Goal: Information Seeking & Learning: Learn about a topic

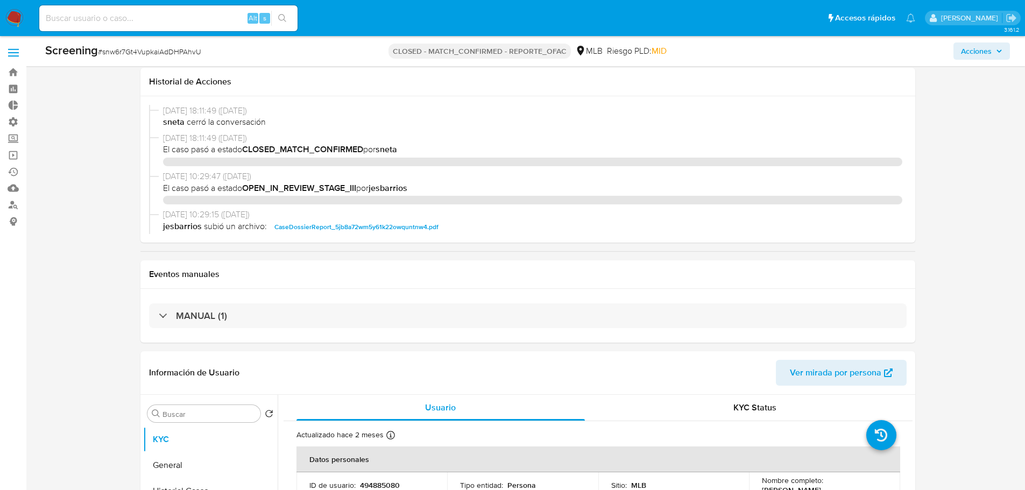
select select "10"
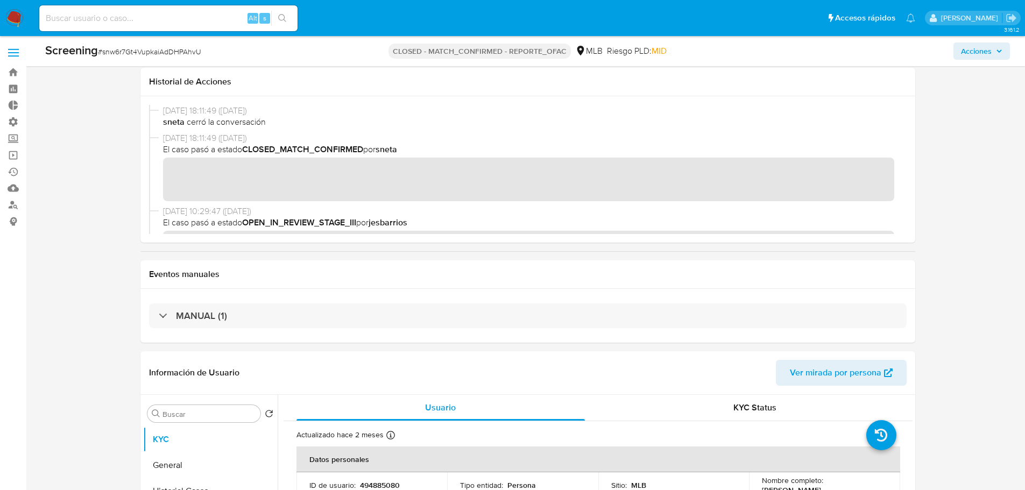
scroll to position [807, 0]
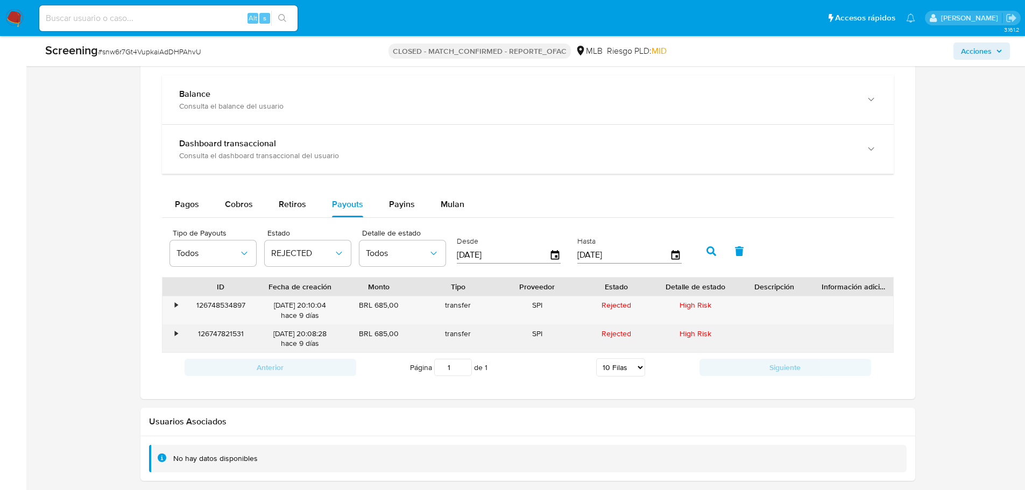
click at [229, 332] on div "126747821531" at bounding box center [220, 339] width 79 height 28
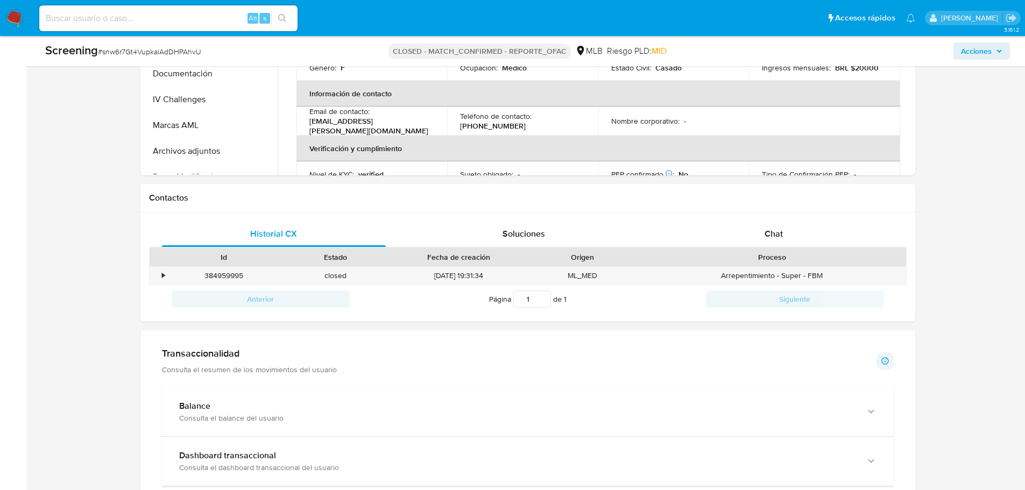
scroll to position [538, 0]
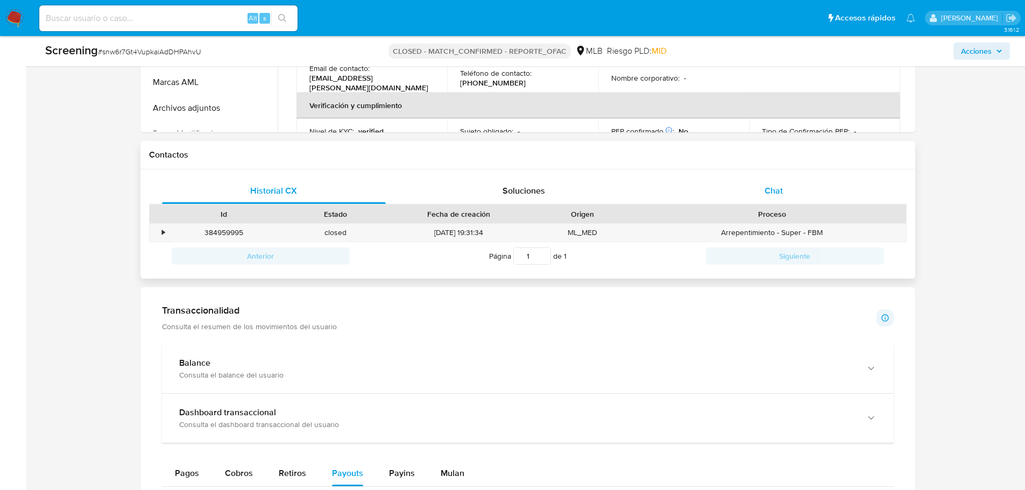
click at [780, 186] on span "Chat" at bounding box center [774, 191] width 18 height 12
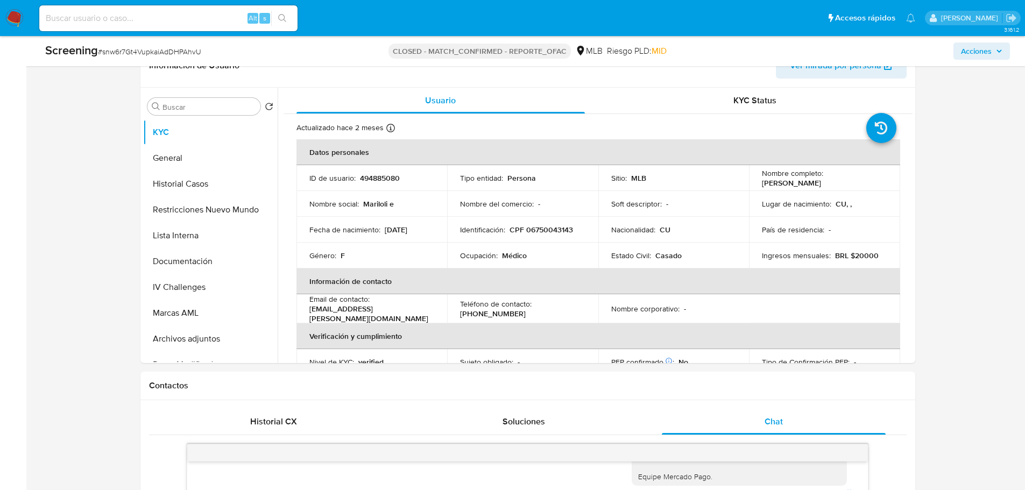
scroll to position [253, 0]
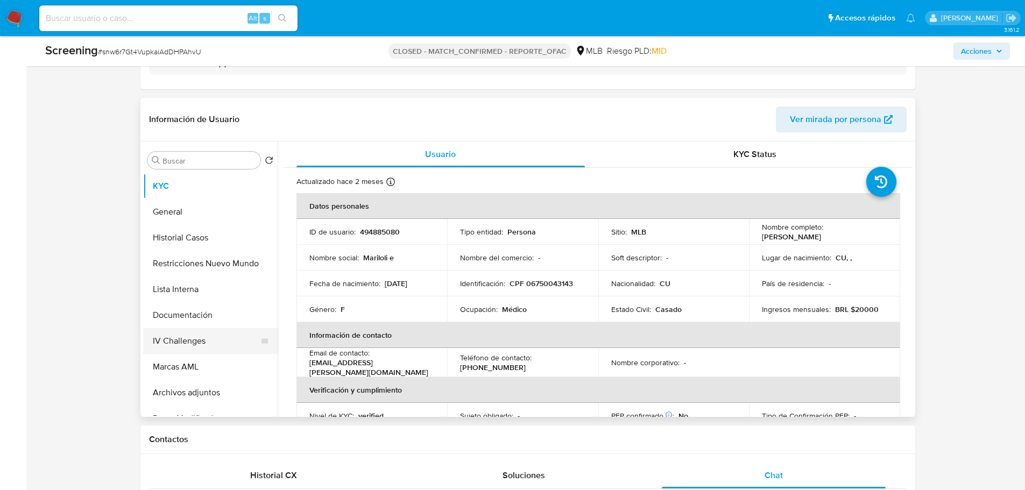
click at [191, 347] on button "IV Challenges" at bounding box center [206, 341] width 126 height 26
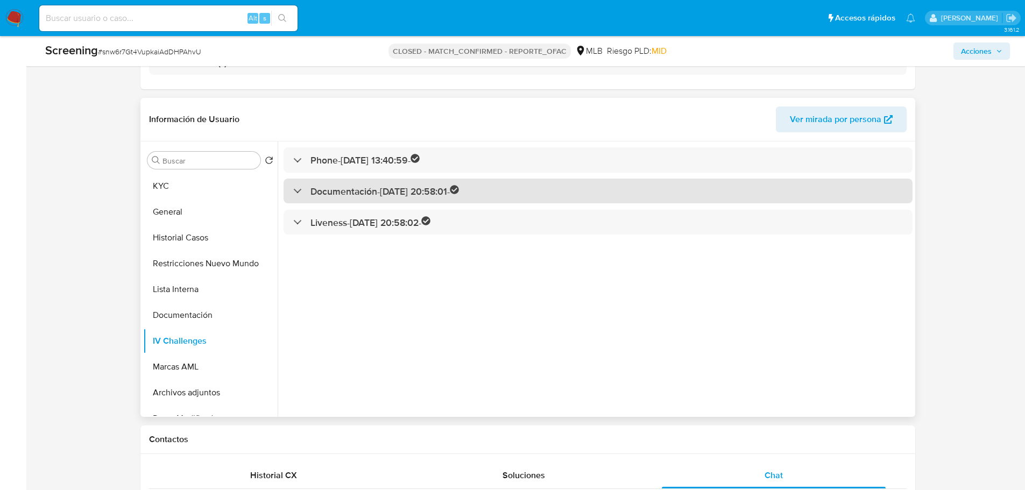
click at [397, 193] on h3 "Documentación - 14/07/2022 20:58:01 -" at bounding box center [385, 191] width 149 height 12
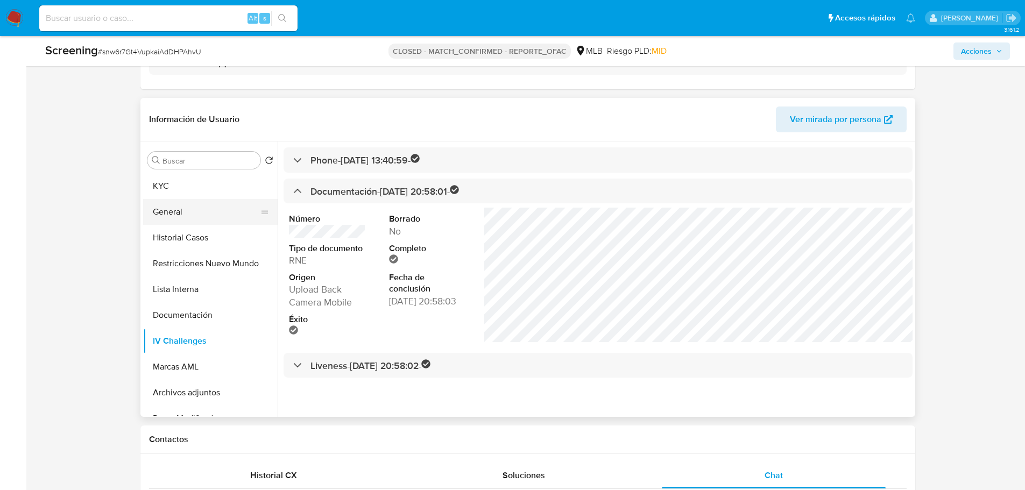
click at [205, 207] on button "General" at bounding box center [206, 212] width 126 height 26
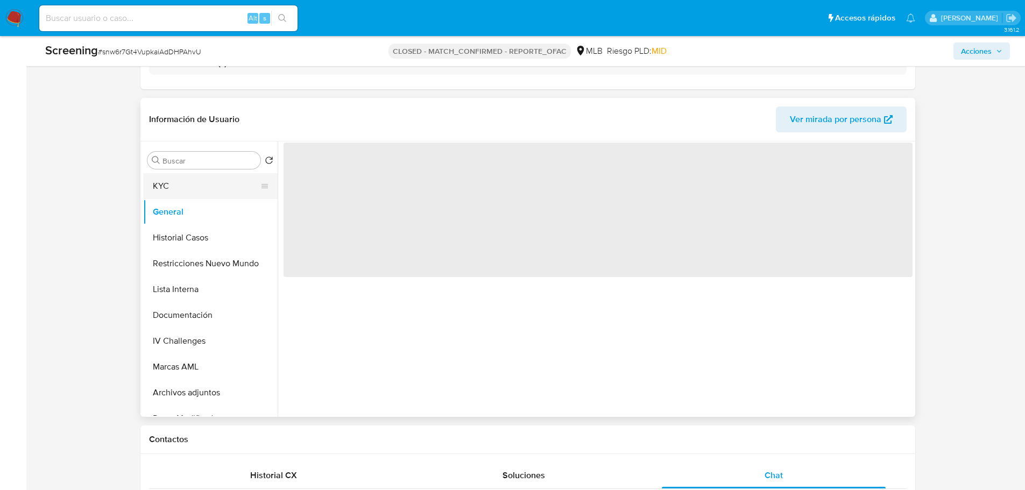
click at [195, 192] on button "KYC" at bounding box center [206, 186] width 126 height 26
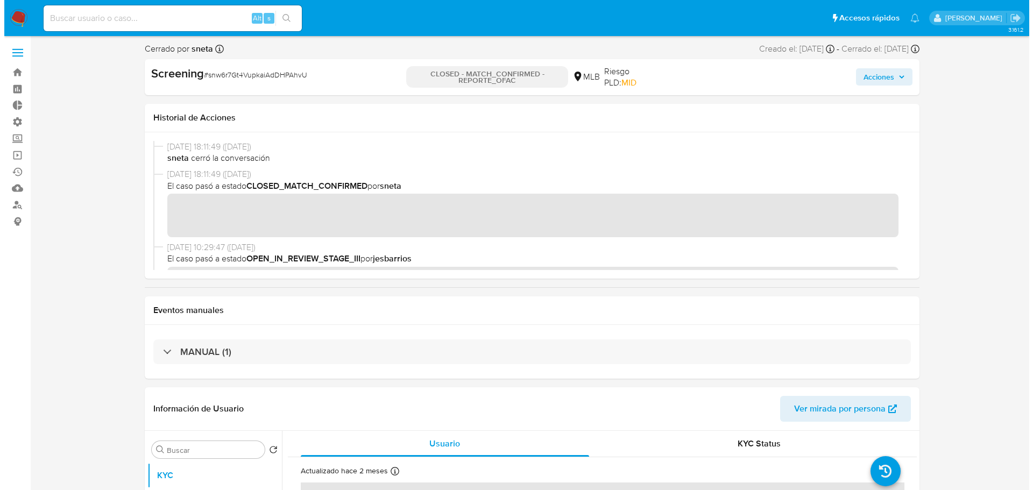
scroll to position [269, 0]
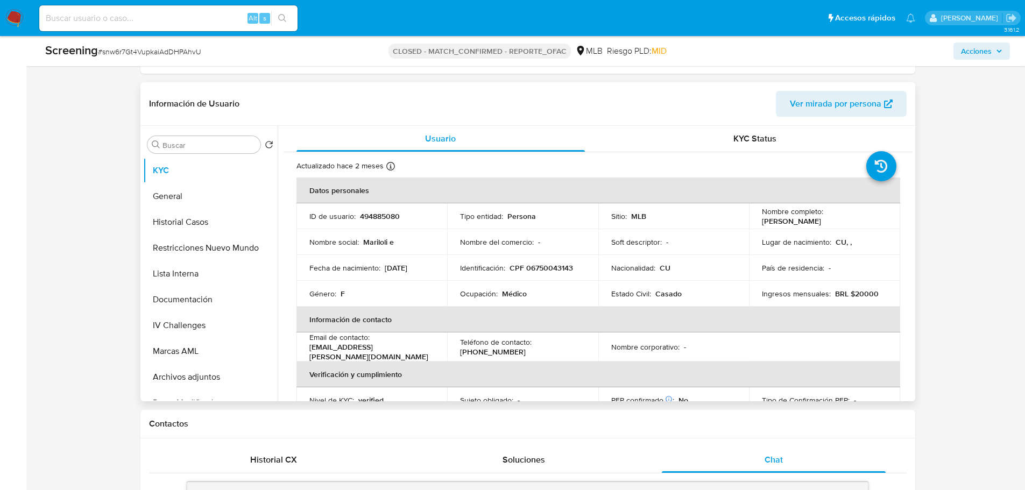
drag, startPoint x: 857, startPoint y: 216, endPoint x: 760, endPoint y: 225, distance: 96.7
click at [762, 225] on div "Nombre completo : Mariloli Echevarria Castro" at bounding box center [824, 216] width 125 height 19
copy p "Mariloli Echevarria Castro"
click at [189, 327] on button "IV Challenges" at bounding box center [206, 326] width 126 height 26
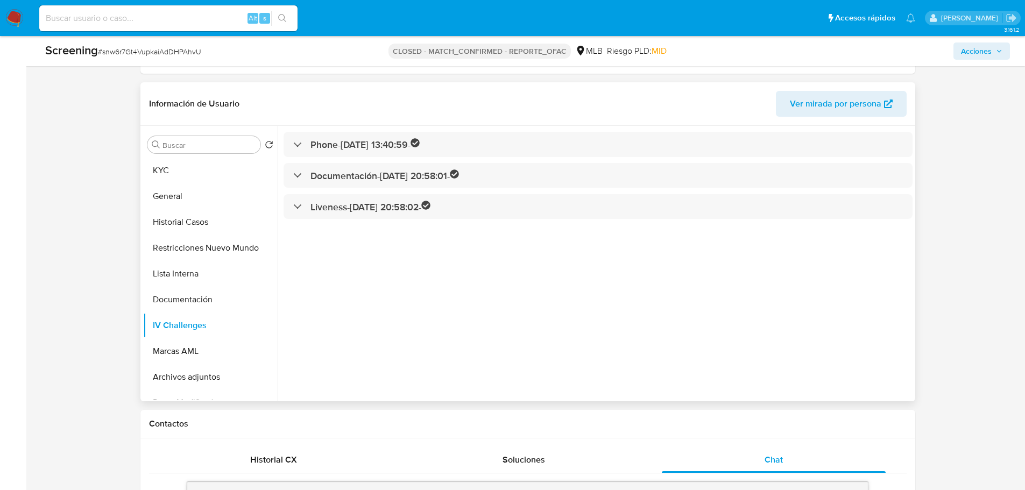
click at [356, 188] on div "Phone - 14/07/2022 13:40:59 - Documentación - 14/07/2022 20:58:01 - Liveness - …" at bounding box center [595, 264] width 635 height 276
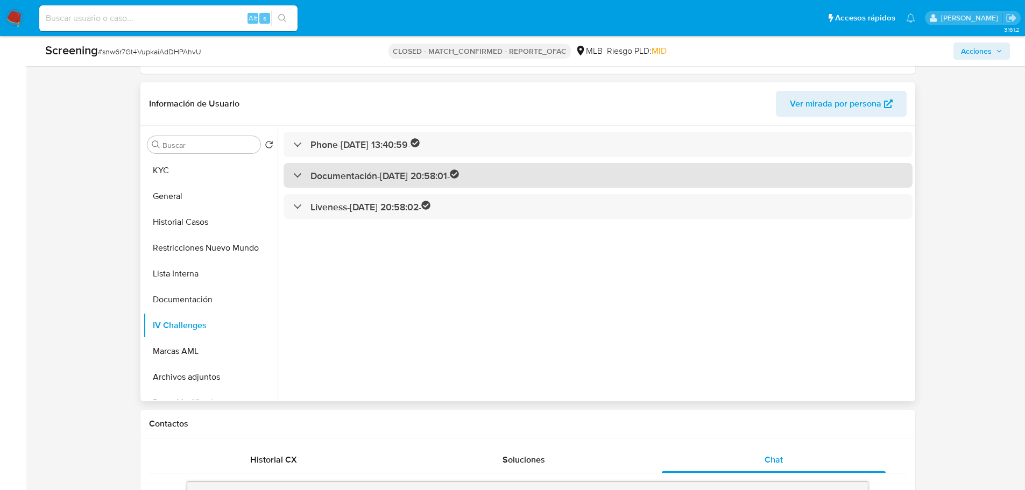
click at [408, 175] on h3 "Documentación - 14/07/2022 20:58:01 -" at bounding box center [385, 176] width 149 height 12
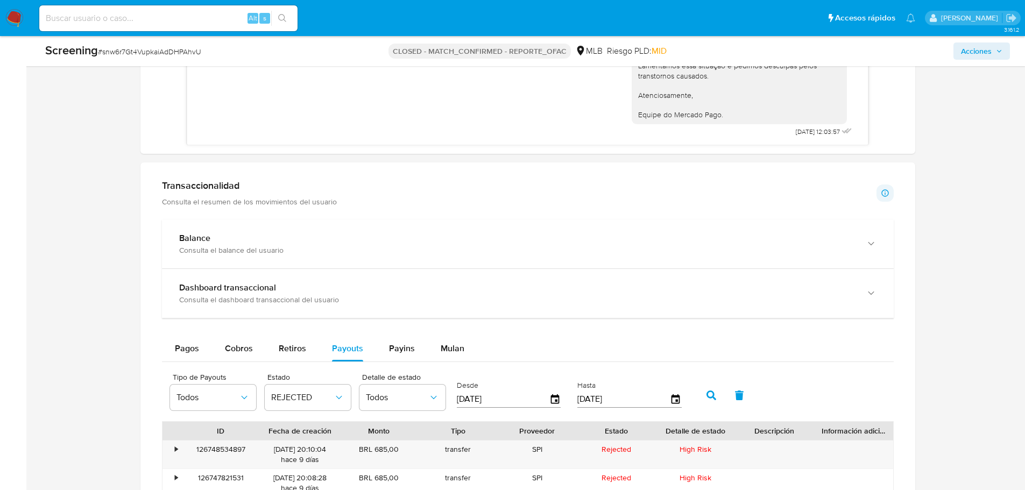
scroll to position [1076, 0]
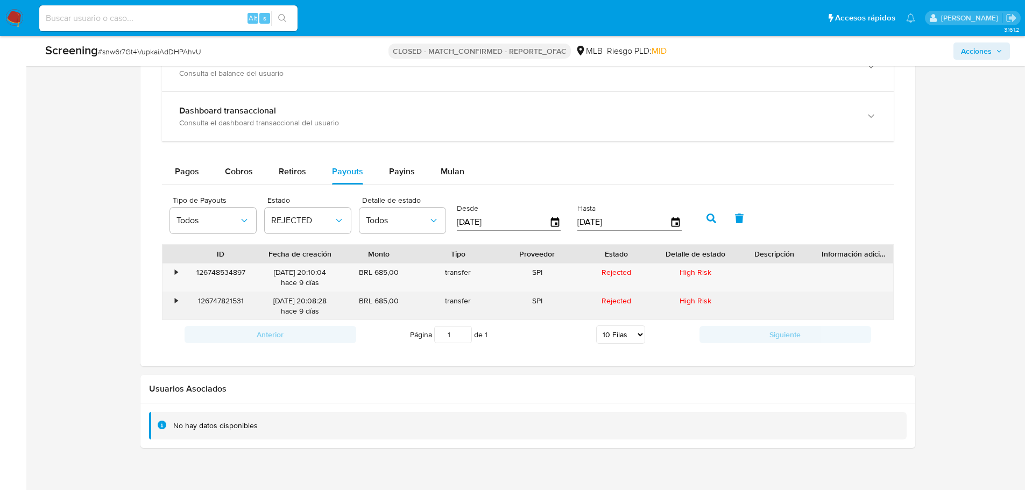
click at [228, 304] on div "126747821531" at bounding box center [220, 306] width 79 height 28
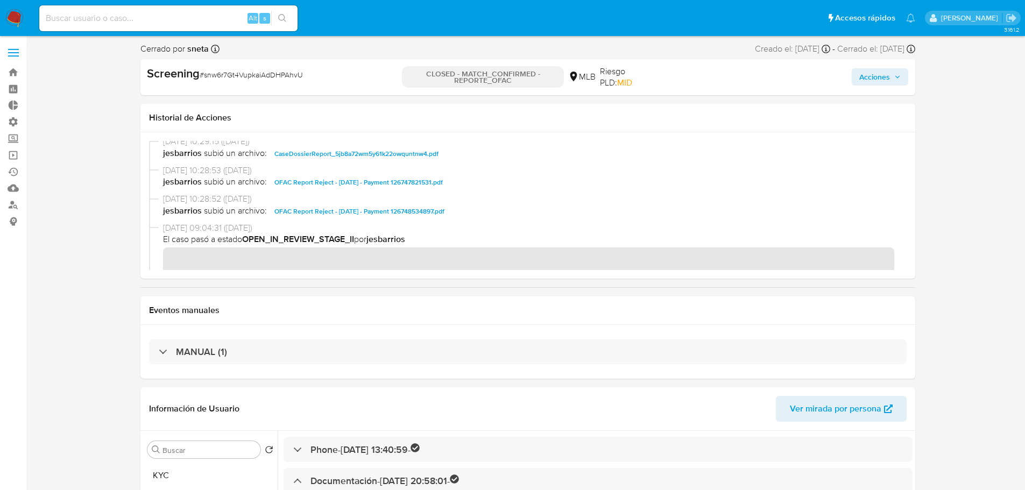
scroll to position [193, 0]
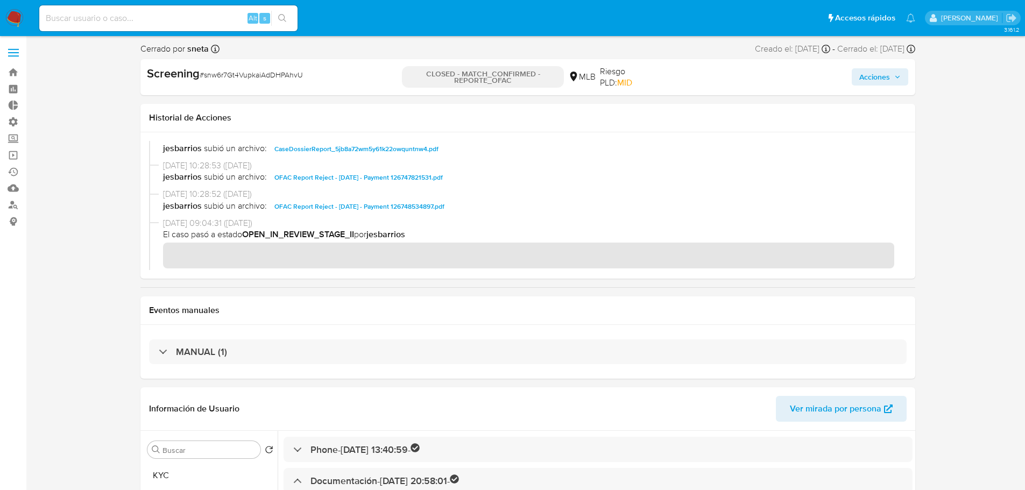
click at [351, 207] on span "OFAC Report Reject - 23th Sep 2025 - Payment 126748534897.pdf" at bounding box center [359, 206] width 170 height 13
click at [348, 178] on span "OFAC Report Reject - 23th Sep 2025 - Payment 126747821531.pdf" at bounding box center [358, 177] width 168 height 13
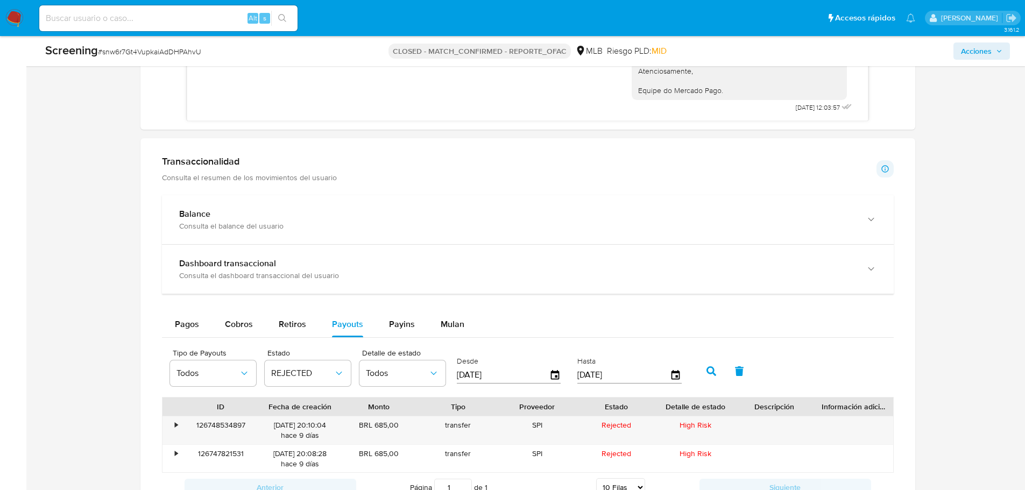
scroll to position [1076, 0]
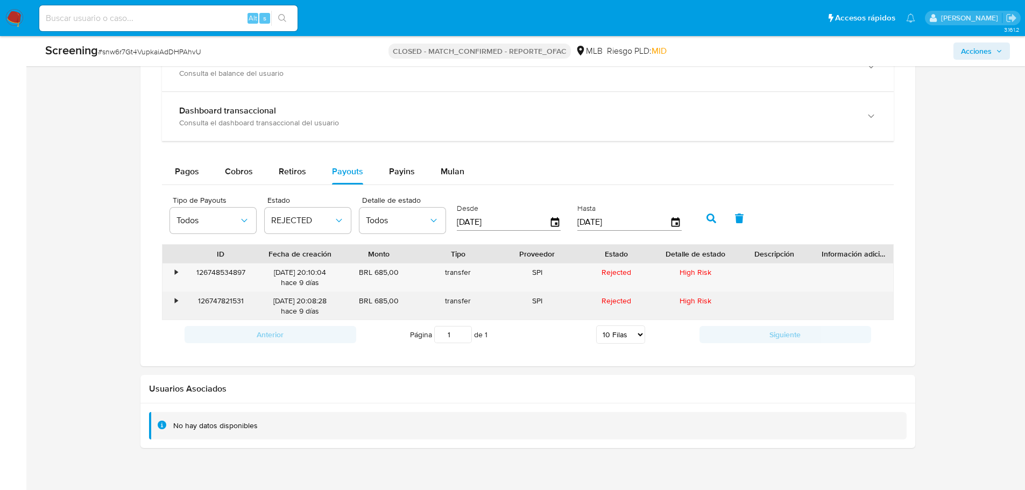
click at [231, 318] on div "126747821531" at bounding box center [220, 306] width 79 height 28
click at [232, 302] on div "126747821531" at bounding box center [220, 306] width 79 height 28
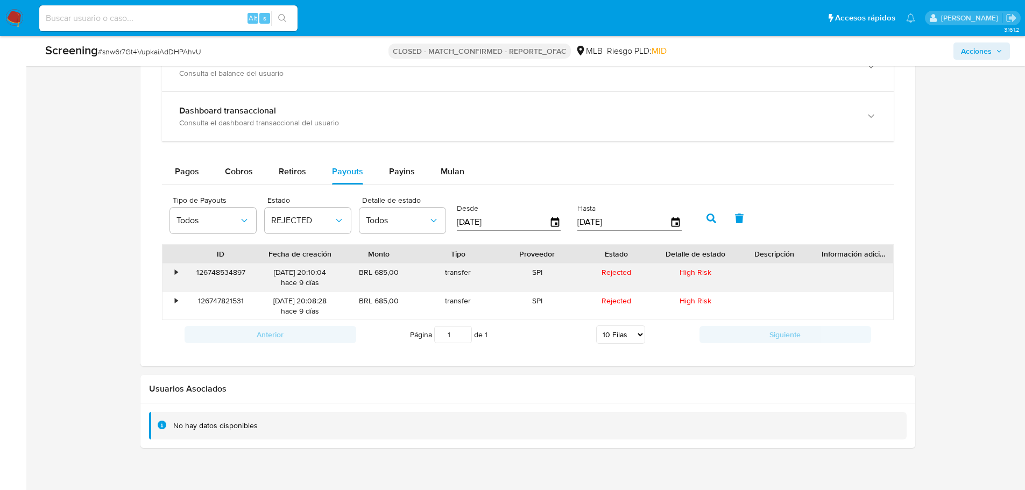
click at [228, 272] on div "126748534897" at bounding box center [220, 278] width 79 height 28
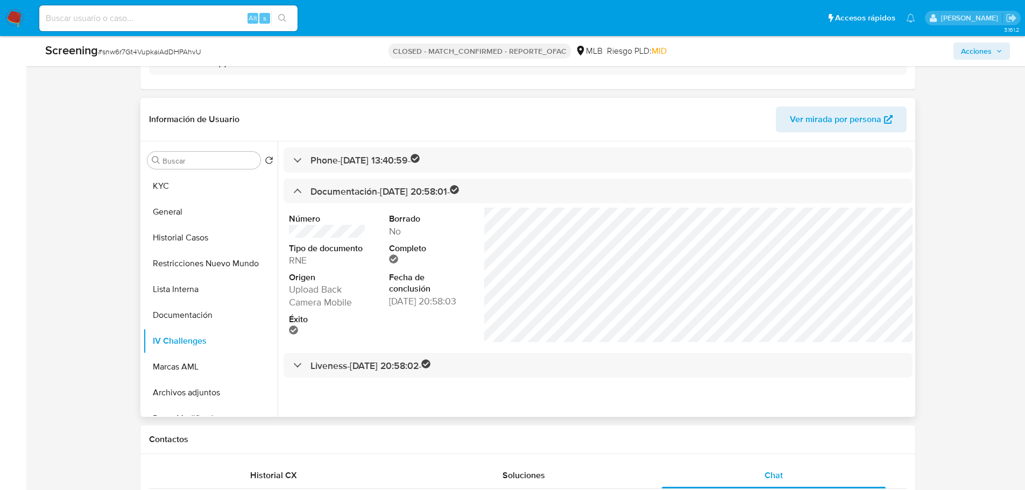
scroll to position [269, 0]
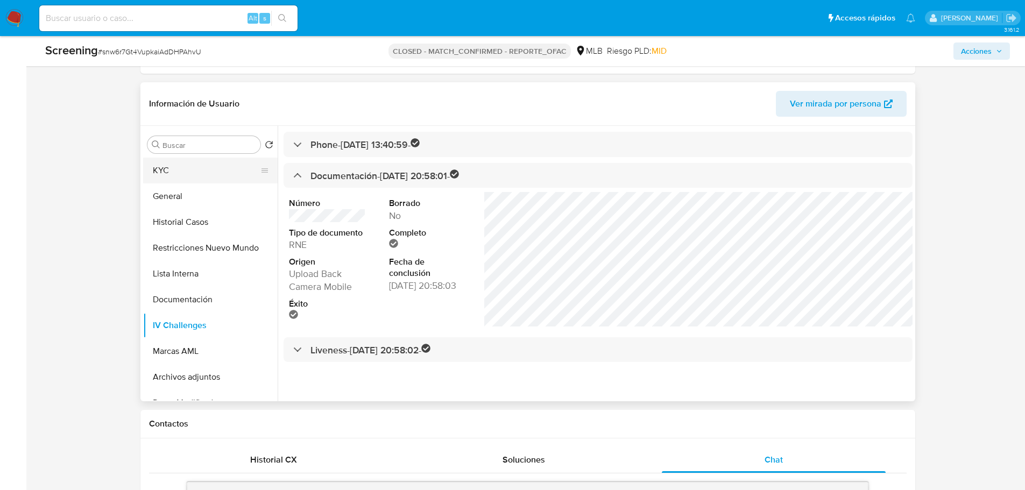
click at [145, 180] on button "KYC" at bounding box center [206, 171] width 126 height 26
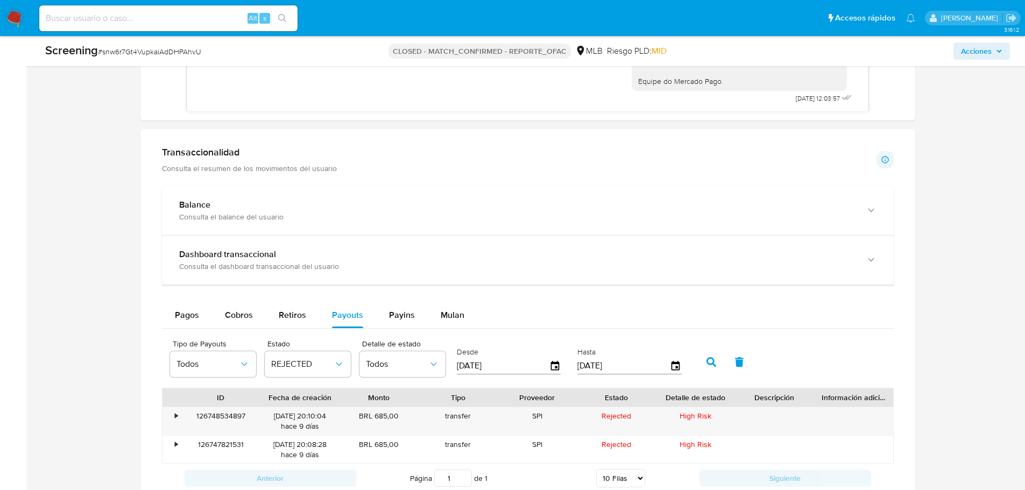
scroll to position [1115, 0]
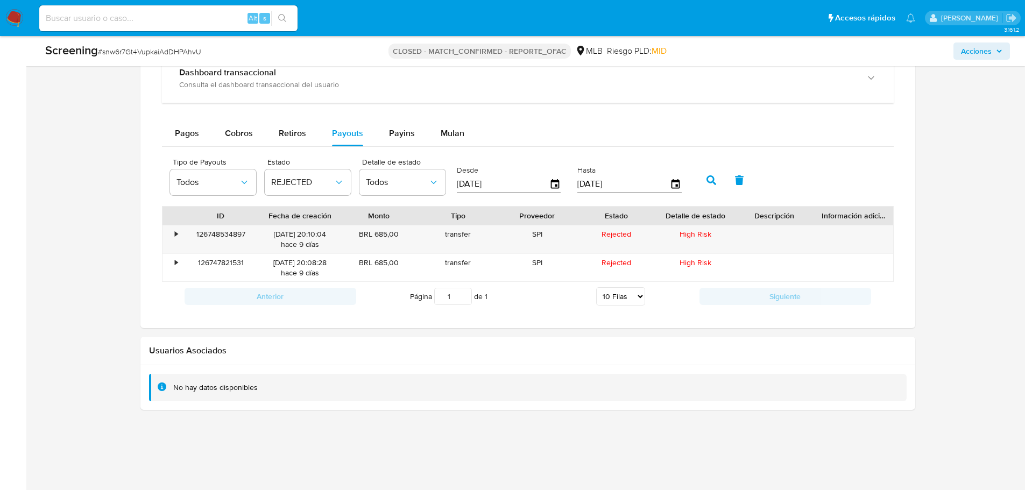
click at [215, 233] on div "126748534897" at bounding box center [220, 239] width 79 height 28
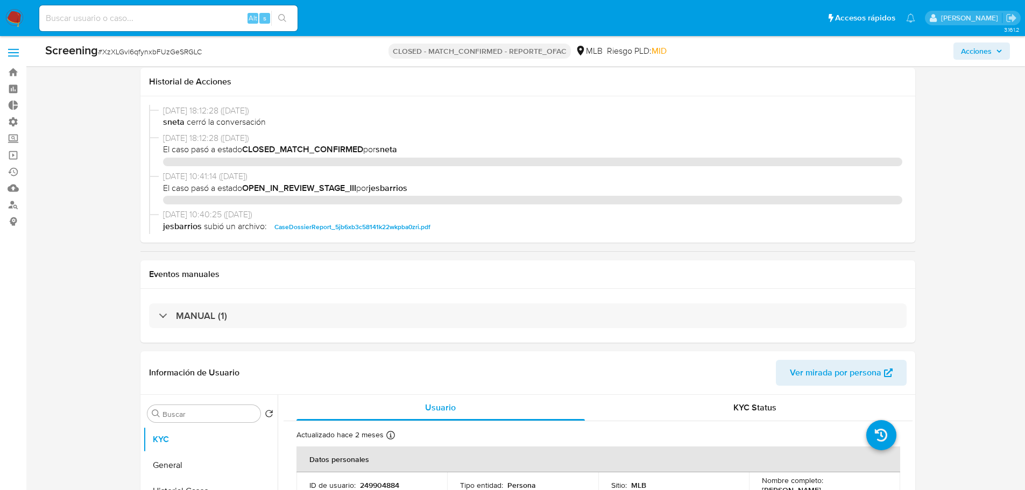
select select "10"
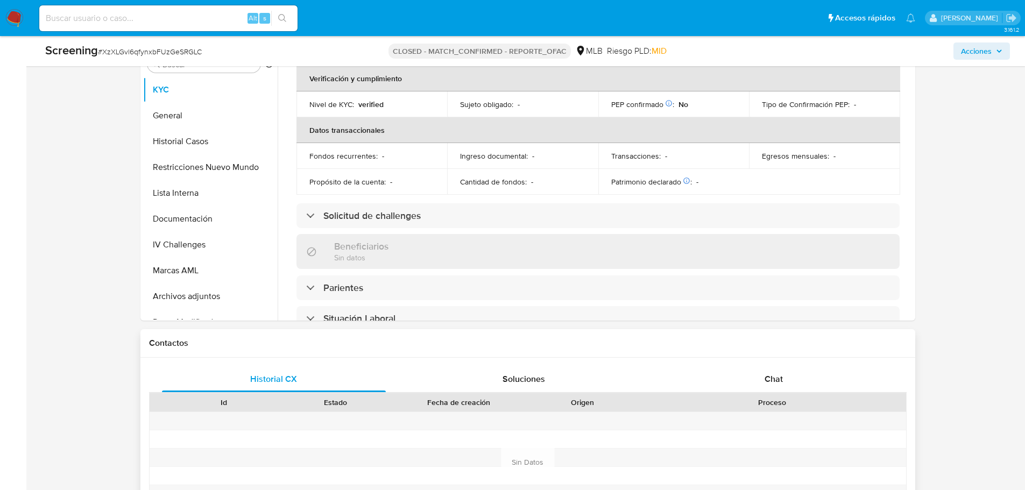
scroll to position [484, 0]
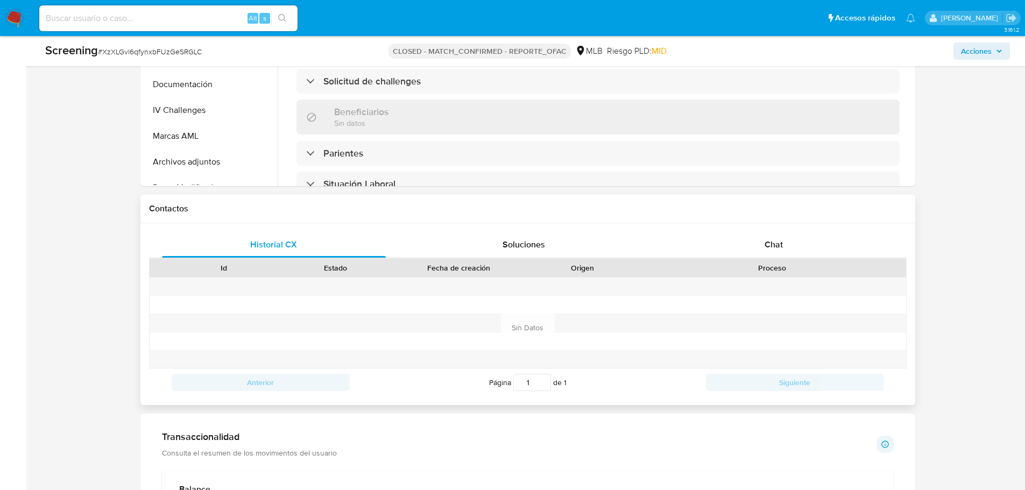
drag, startPoint x: 768, startPoint y: 220, endPoint x: 763, endPoint y: 229, distance: 10.6
click at [767, 222] on div "Contactos" at bounding box center [527, 209] width 775 height 29
click at [765, 240] on span "Chat" at bounding box center [774, 244] width 18 height 12
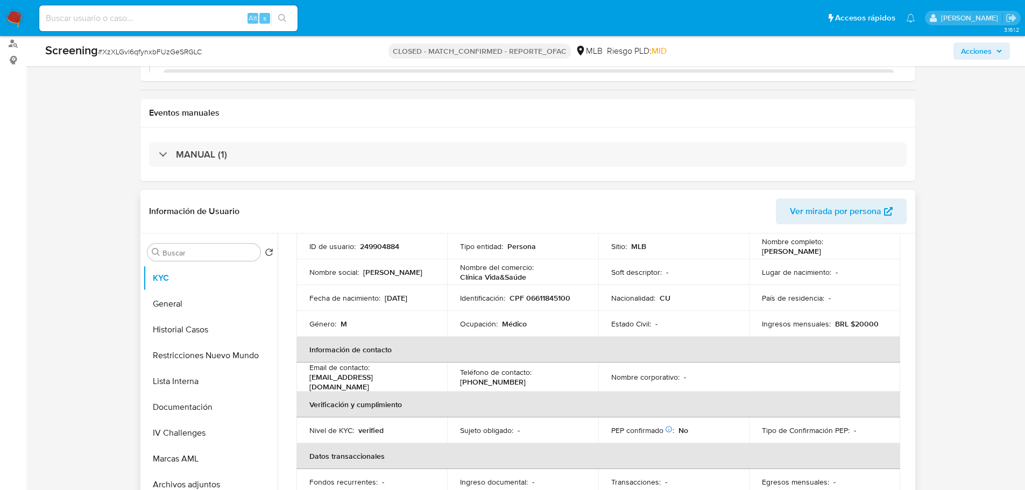
scroll to position [54, 0]
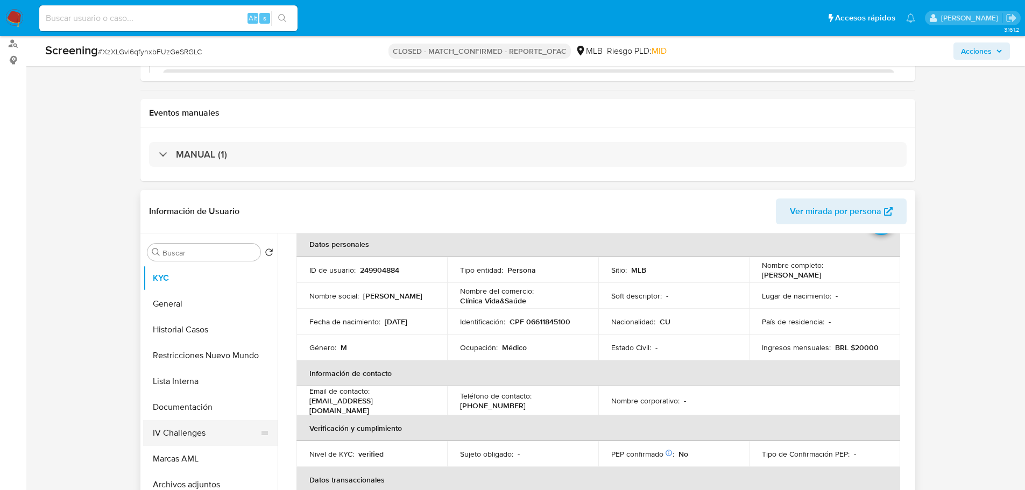
click at [191, 439] on button "IV Challenges" at bounding box center [206, 433] width 126 height 26
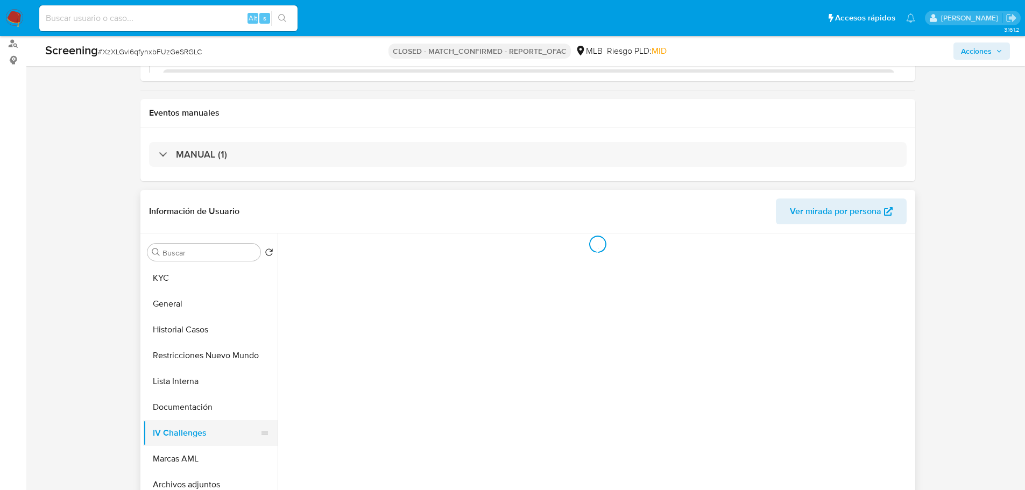
scroll to position [0, 0]
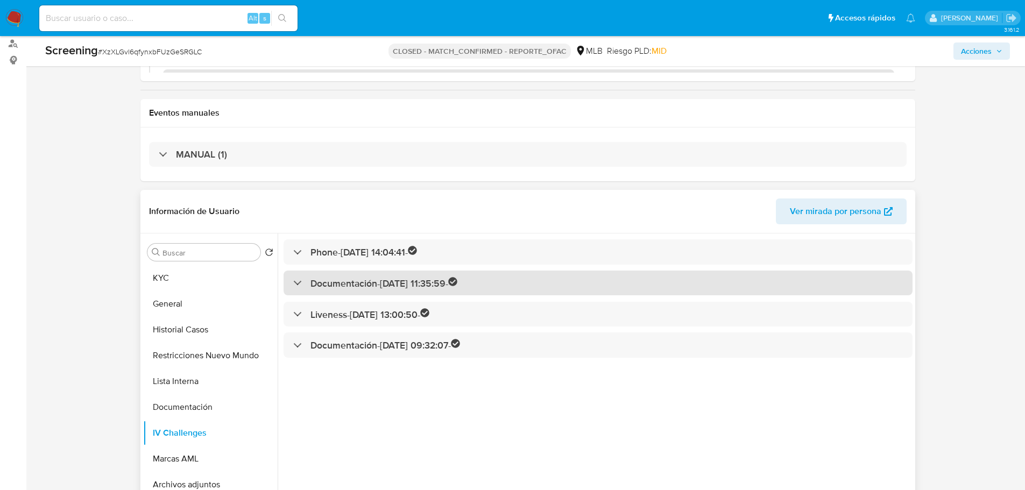
click at [371, 287] on h3 "Documentación - 19/07/2021 11:35:59 -" at bounding box center [384, 283] width 147 height 12
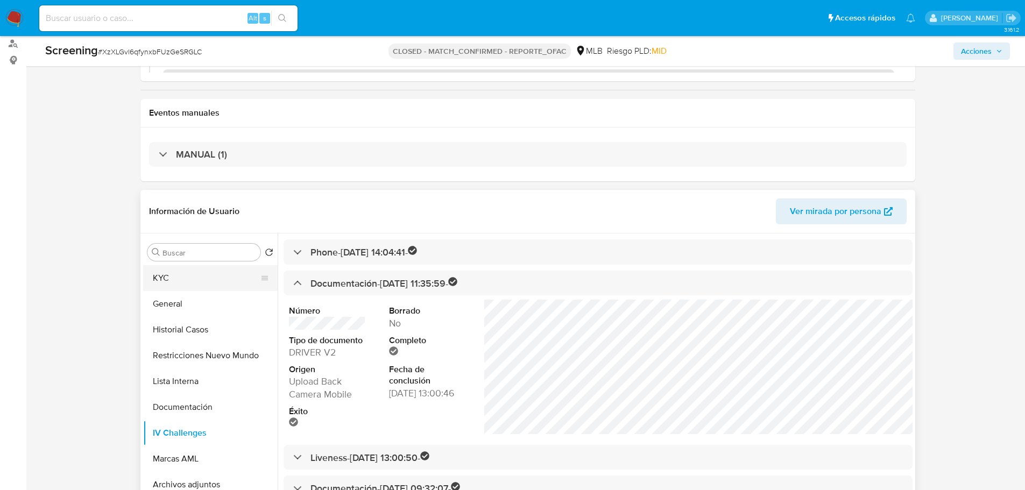
click at [167, 270] on button "KYC" at bounding box center [206, 278] width 126 height 26
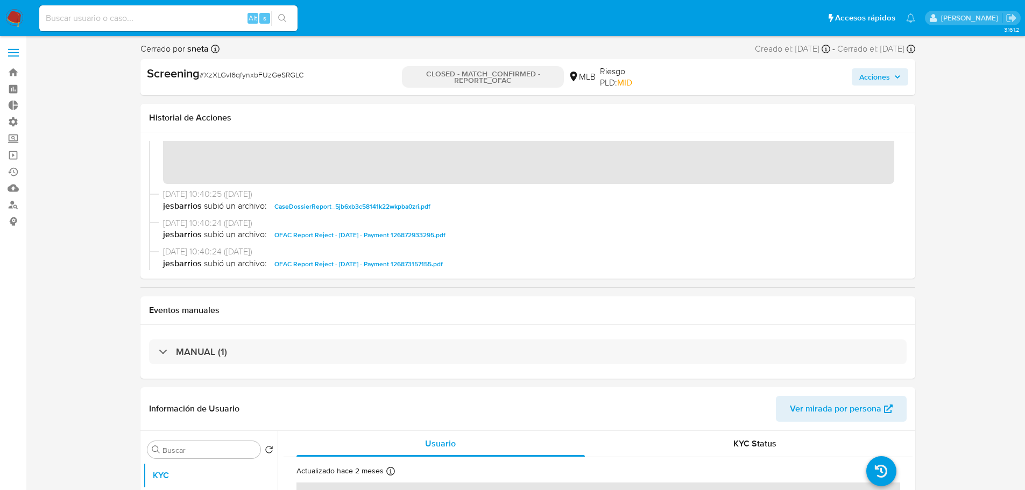
scroll to position [161, 0]
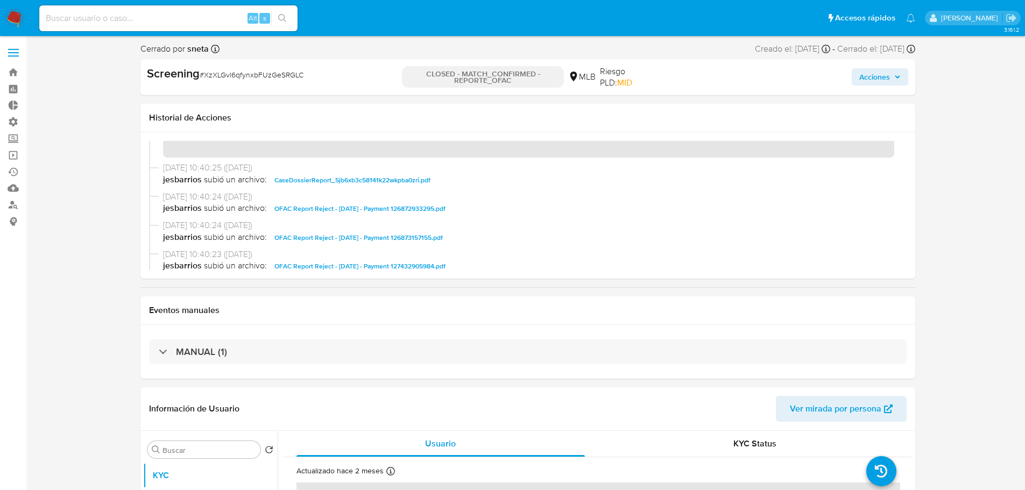
click at [334, 209] on span "OFAC Report Reject - 24 Sept 2025 - Payment 126872933295.pdf" at bounding box center [359, 208] width 171 height 13
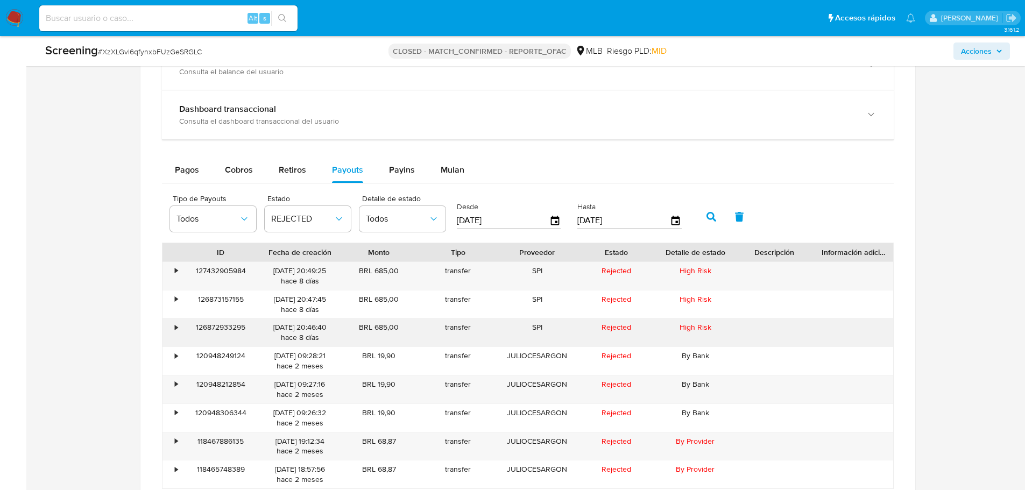
scroll to position [1070, 0]
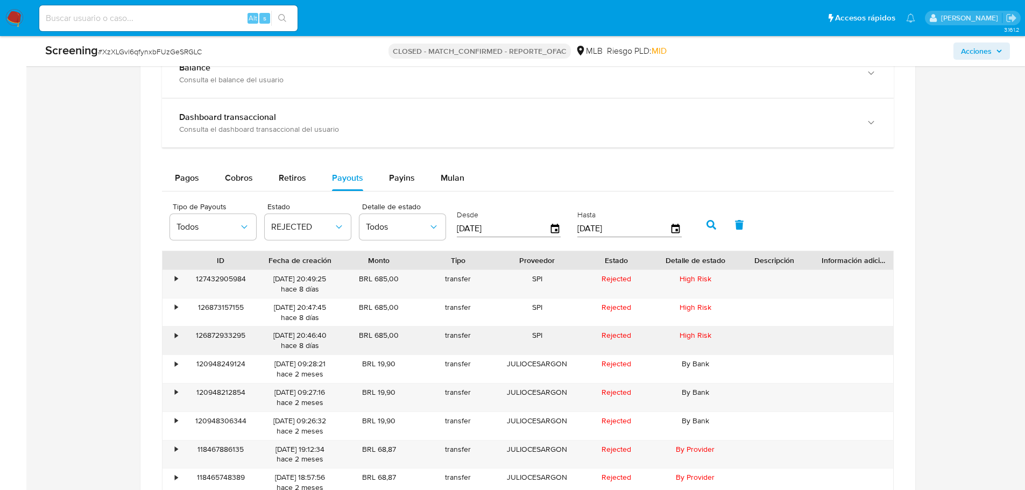
click at [228, 339] on div "126872933295" at bounding box center [220, 341] width 79 height 28
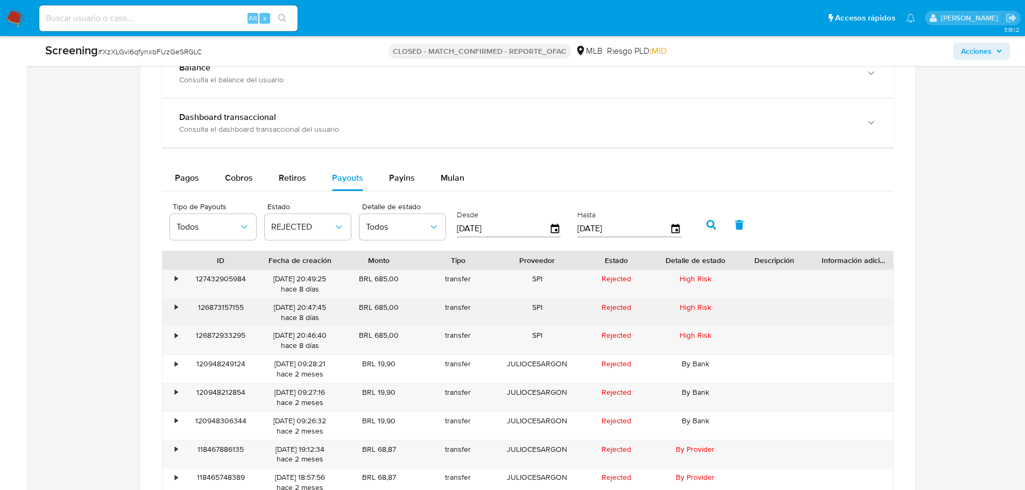
click at [236, 306] on div "126873157155" at bounding box center [220, 313] width 79 height 28
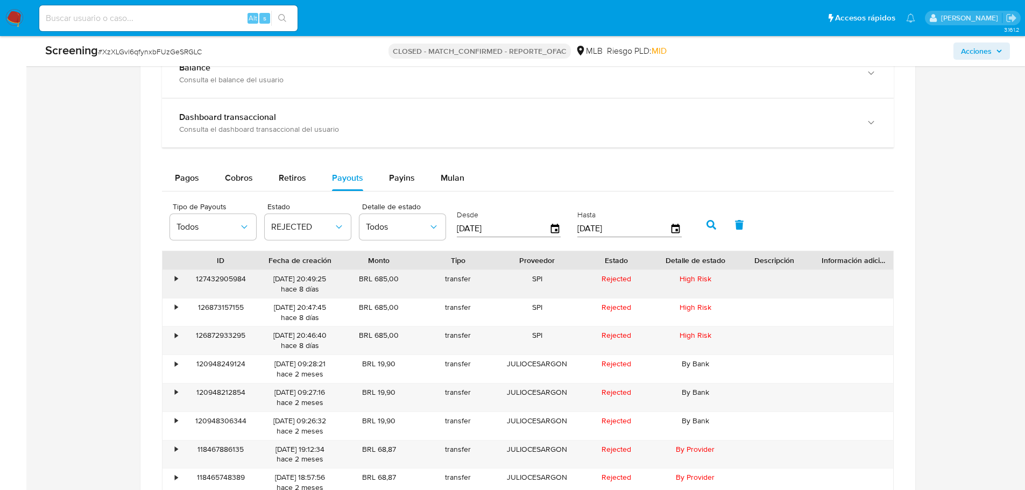
click at [235, 281] on div "127432905984" at bounding box center [220, 284] width 79 height 28
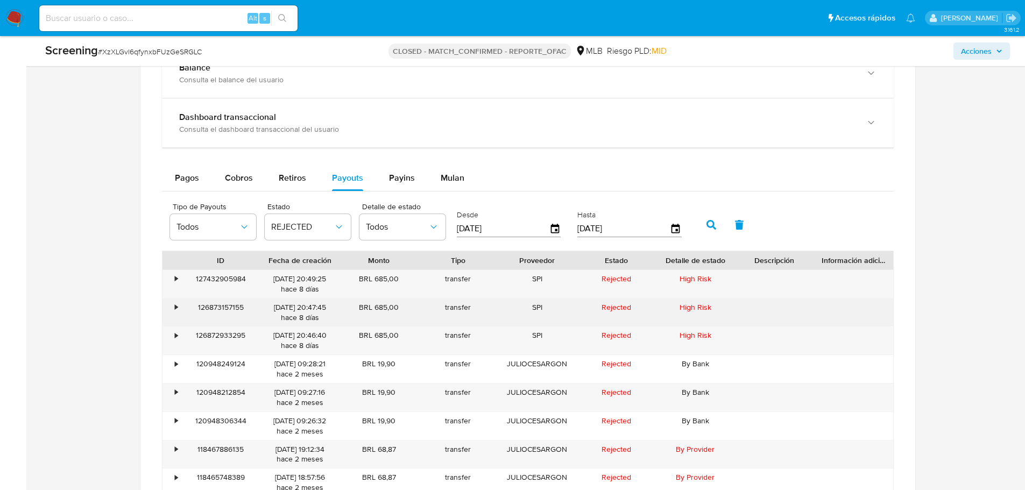
click at [216, 309] on div "126873157155" at bounding box center [220, 313] width 79 height 28
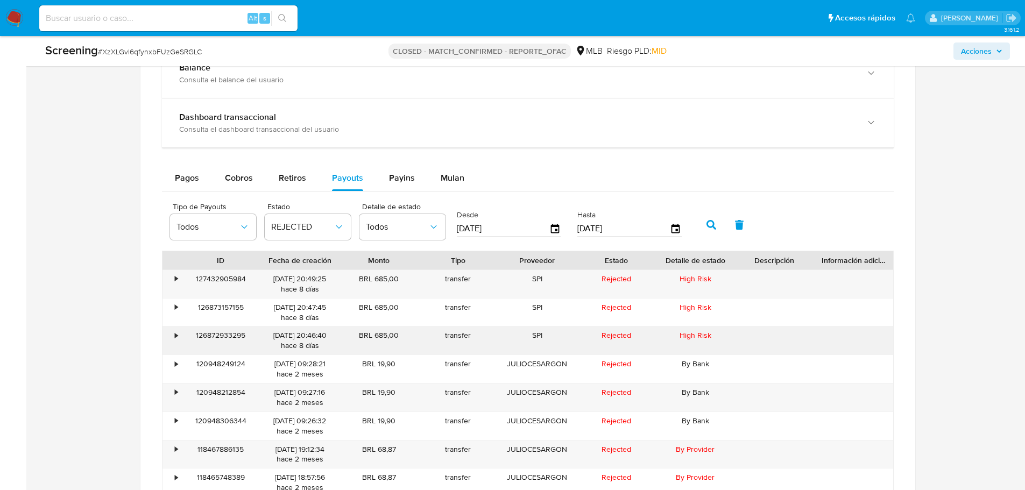
click at [225, 335] on div "126872933295" at bounding box center [220, 341] width 79 height 28
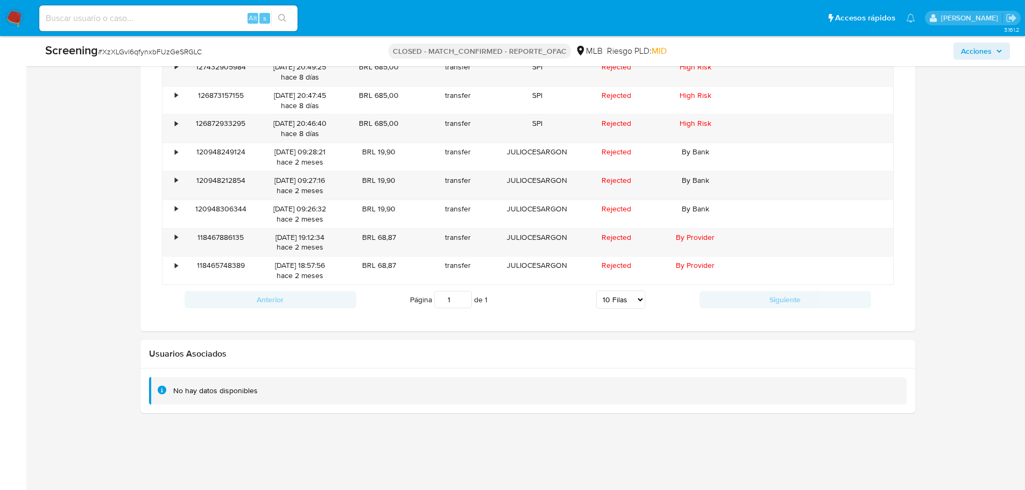
scroll to position [1124, 0]
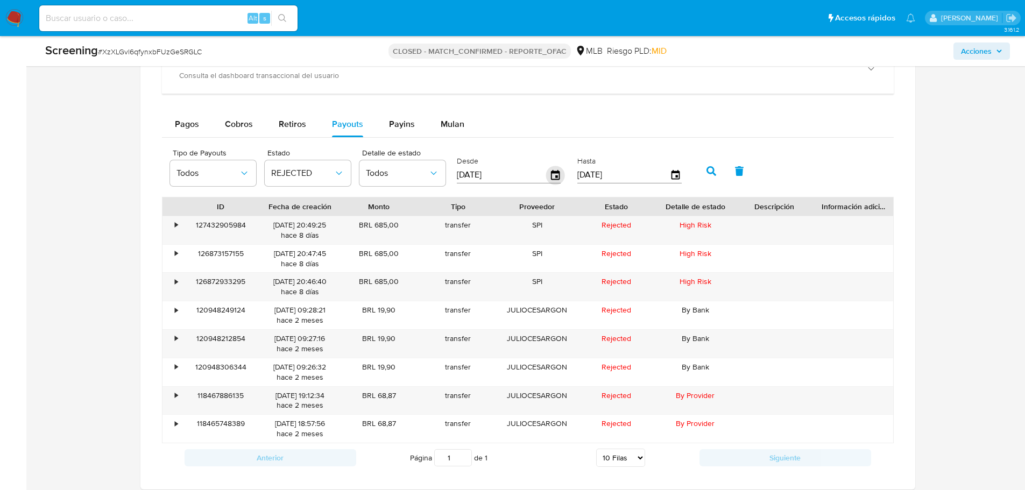
click at [554, 178] on icon "button" at bounding box center [555, 175] width 19 height 19
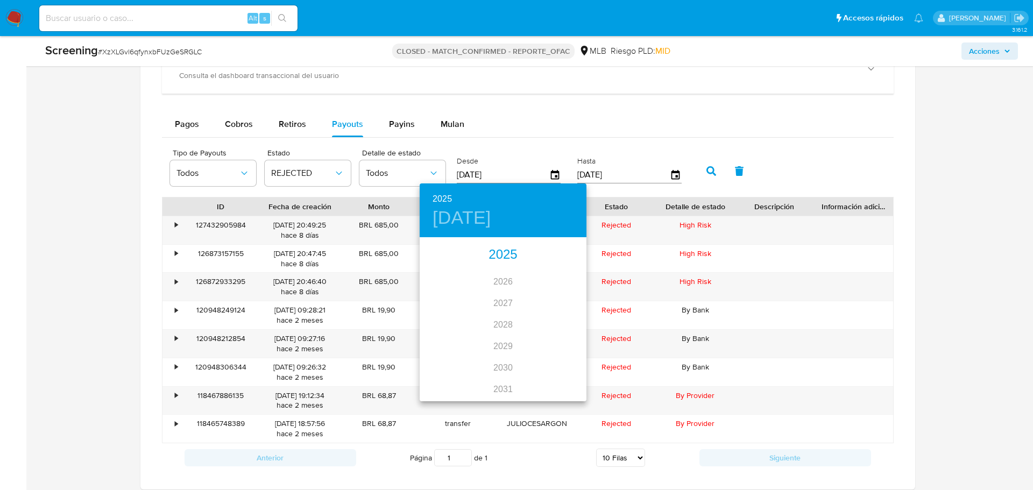
click at [504, 255] on div "2025" at bounding box center [503, 255] width 167 height 22
click at [573, 341] on div "sep." at bounding box center [558, 340] width 55 height 40
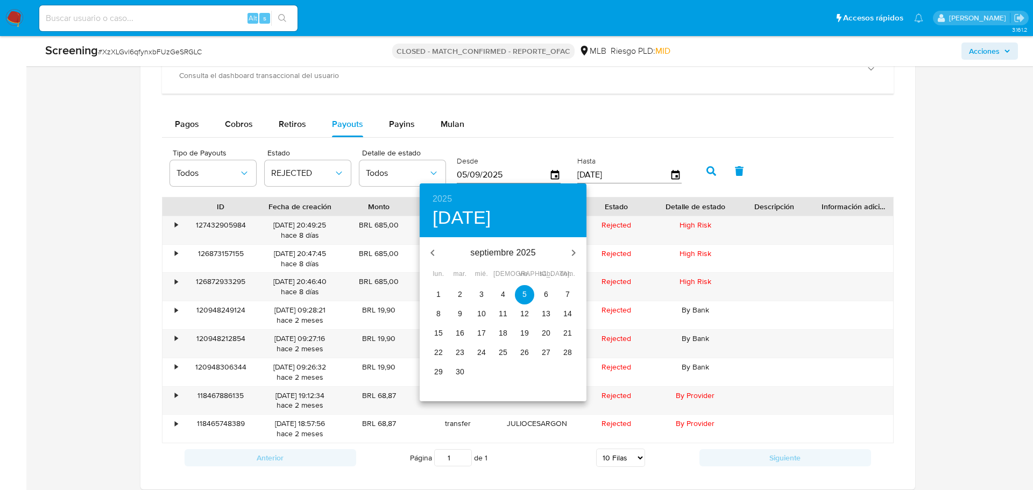
click at [437, 293] on p "1" at bounding box center [438, 294] width 4 height 11
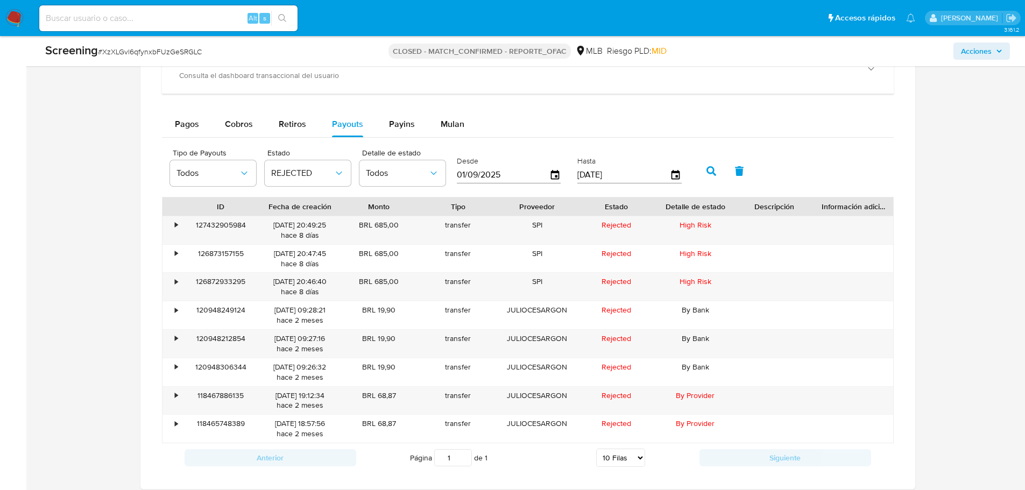
click at [715, 172] on icon "button" at bounding box center [712, 171] width 10 height 10
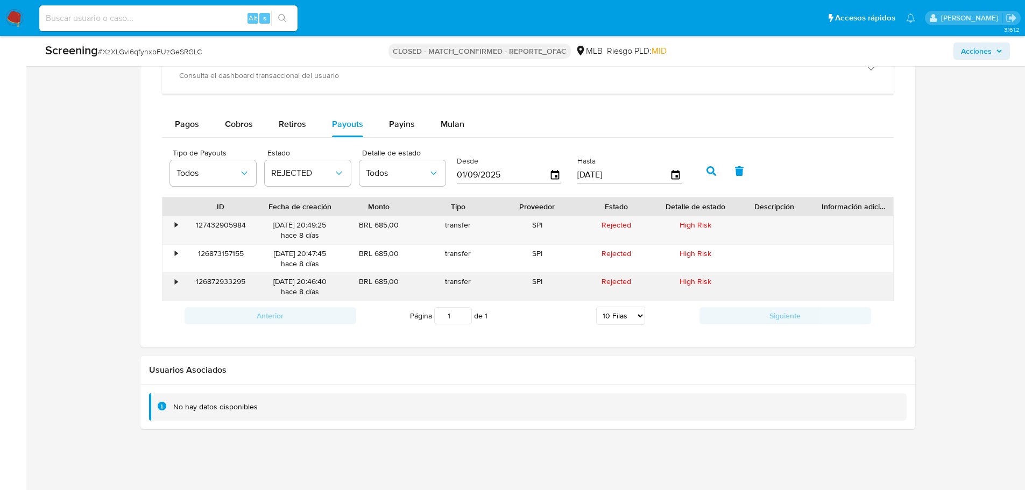
click at [210, 278] on div "126872933295" at bounding box center [220, 287] width 79 height 28
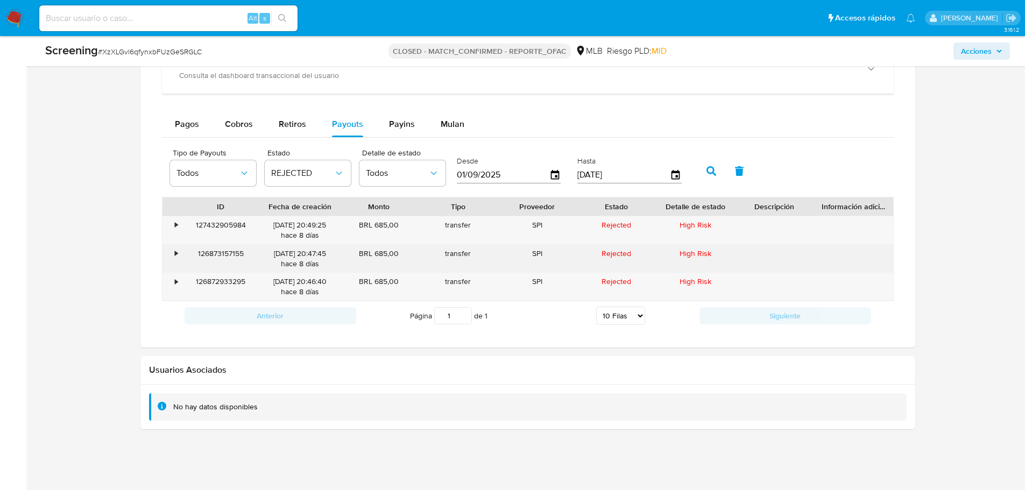
click at [227, 251] on div "126873157155" at bounding box center [220, 259] width 79 height 28
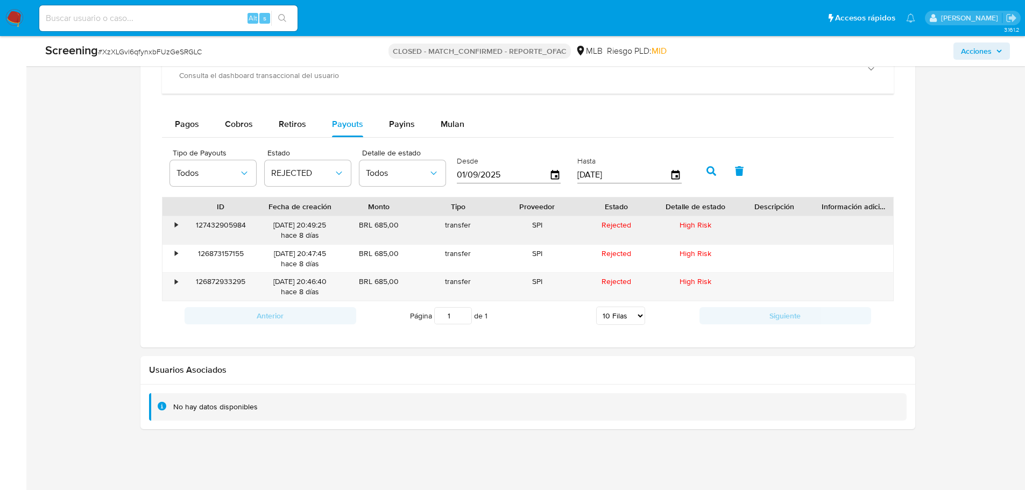
click at [214, 223] on div "127432905984" at bounding box center [220, 230] width 79 height 28
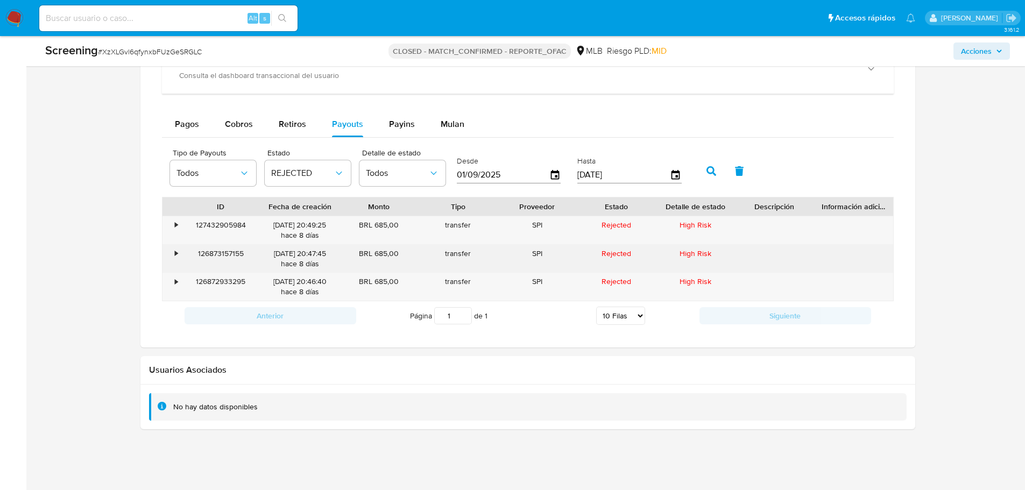
click at [233, 272] on div "126873157155" at bounding box center [220, 259] width 79 height 28
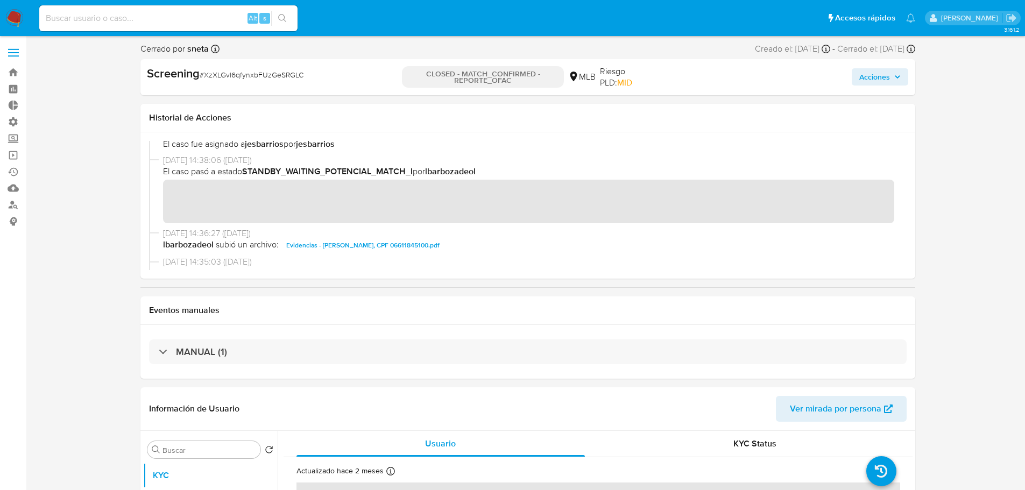
scroll to position [281, 0]
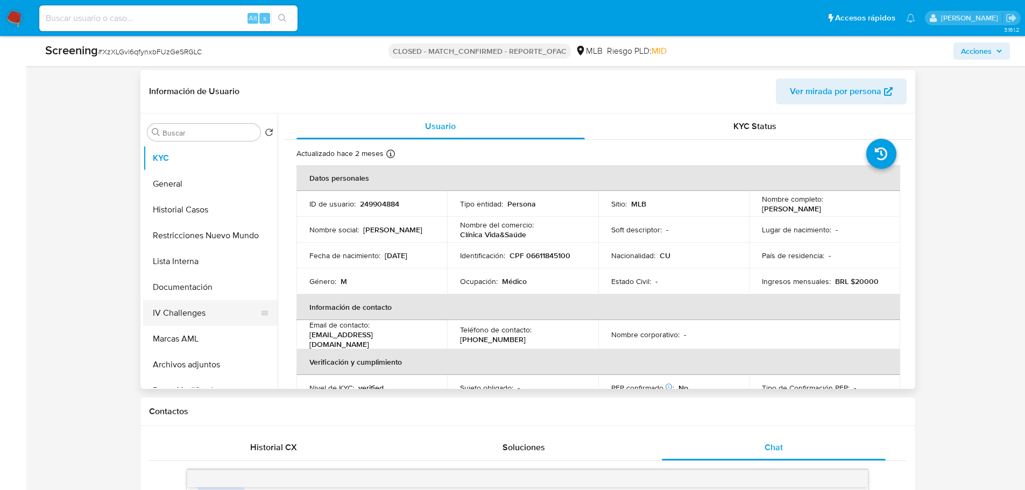
click at [187, 318] on button "IV Challenges" at bounding box center [206, 313] width 126 height 26
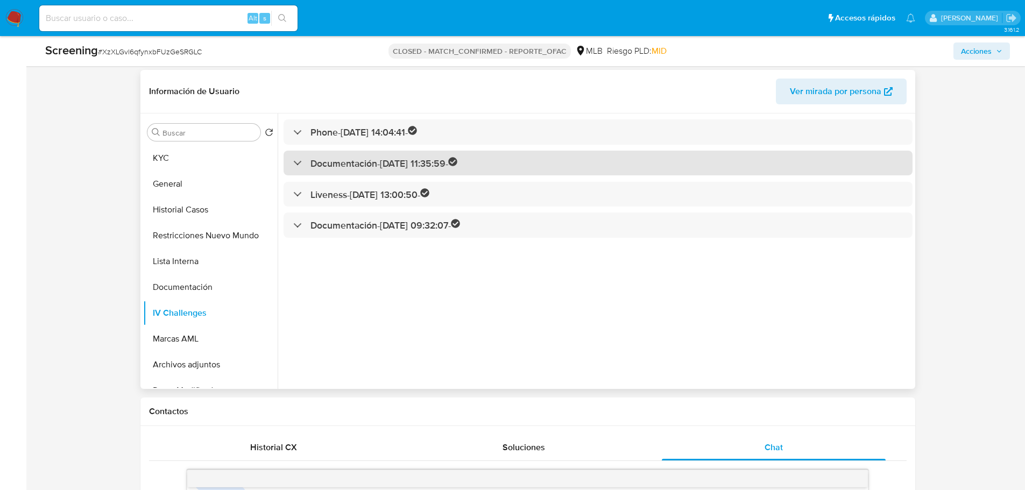
click at [366, 166] on h3 "Documentación - 19/07/2021 11:35:59 -" at bounding box center [384, 163] width 147 height 12
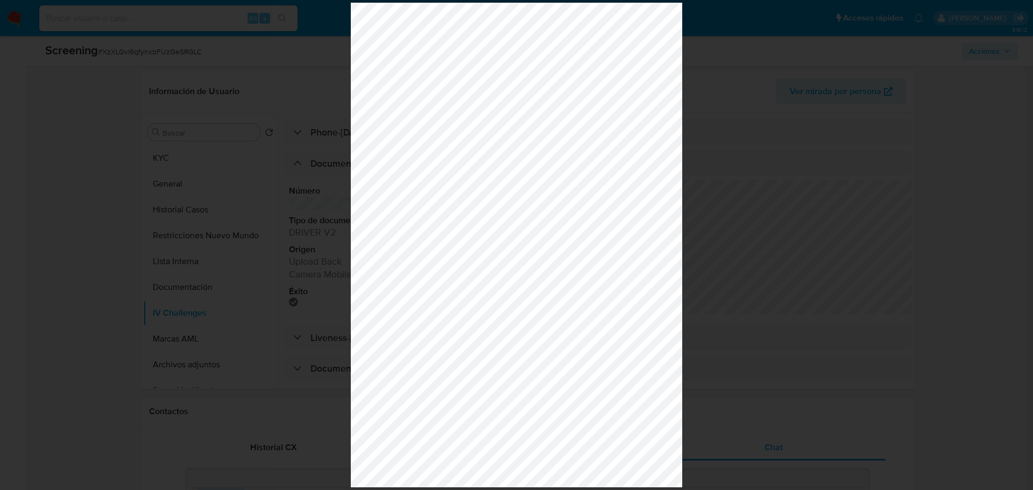
click at [823, 201] on div at bounding box center [516, 245] width 1033 height 490
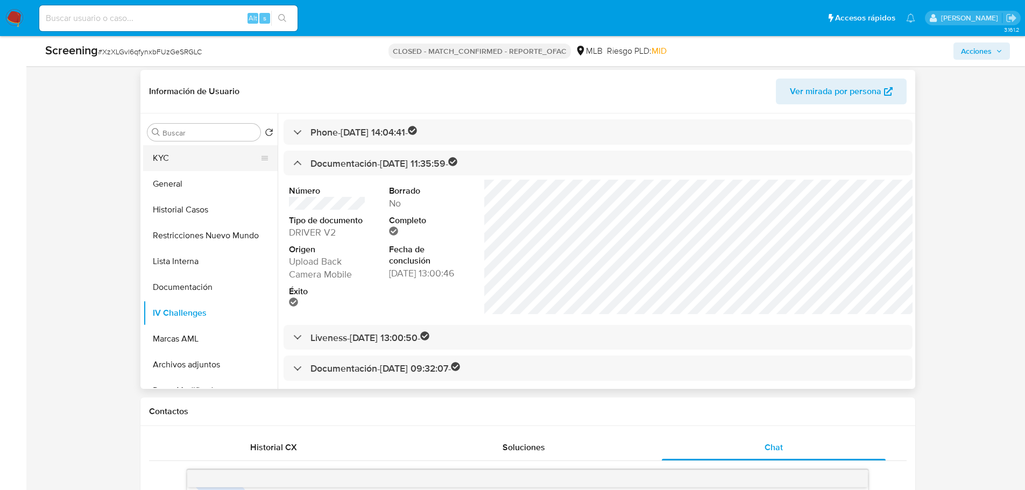
click at [181, 150] on button "KYC" at bounding box center [206, 158] width 126 height 26
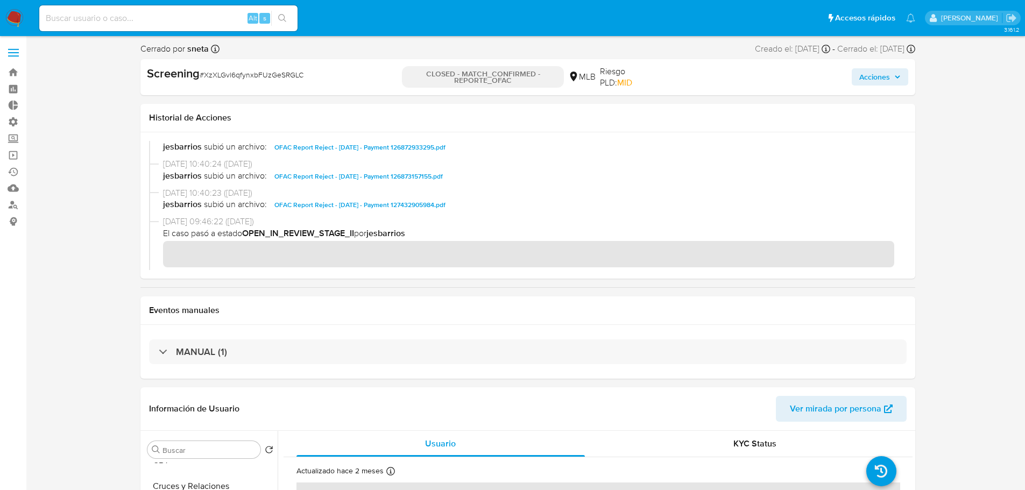
scroll to position [1140, 0]
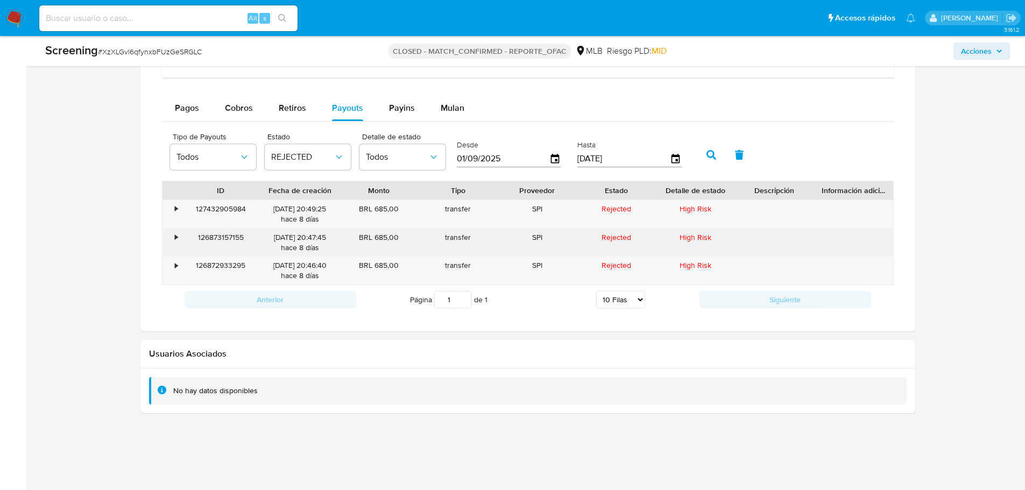
click at [222, 236] on div "126873157155" at bounding box center [220, 243] width 79 height 28
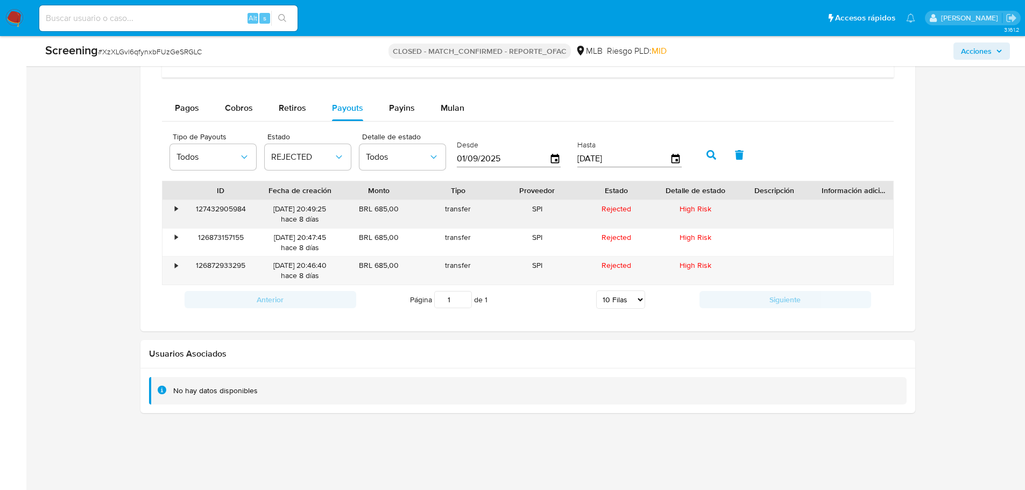
click at [225, 208] on div "127432905984" at bounding box center [220, 214] width 79 height 28
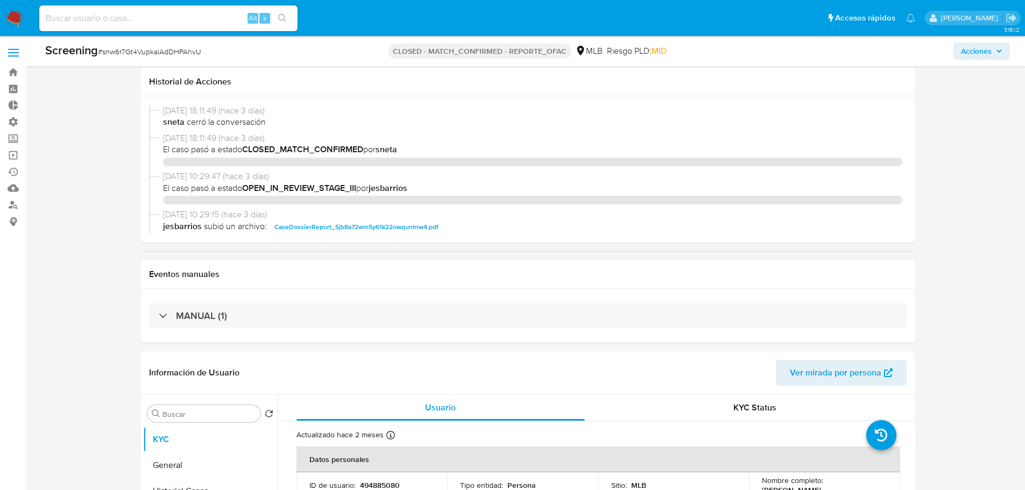
select select "10"
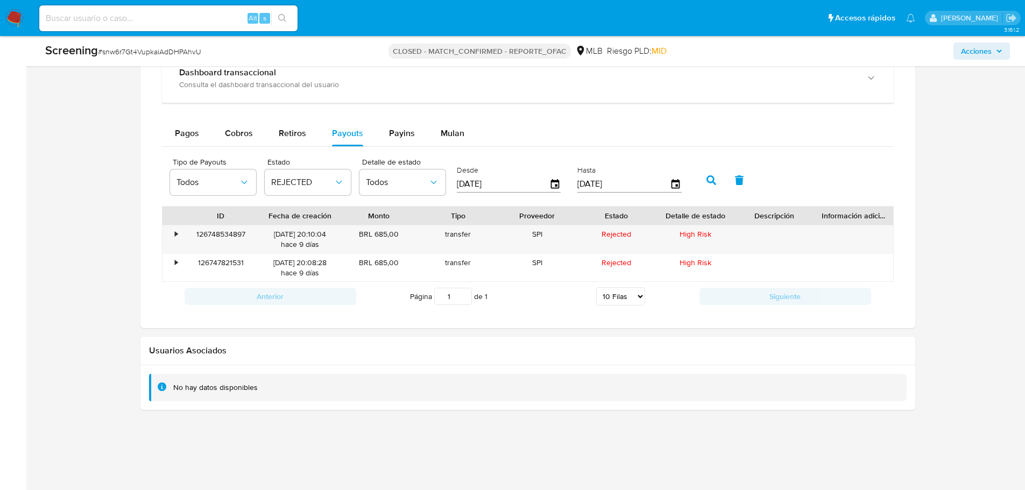
scroll to position [144, 0]
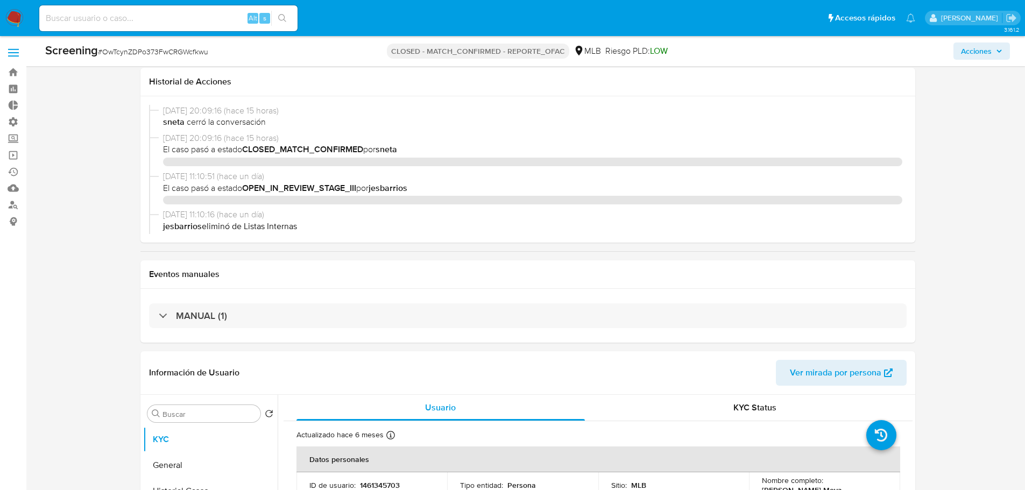
select select "10"
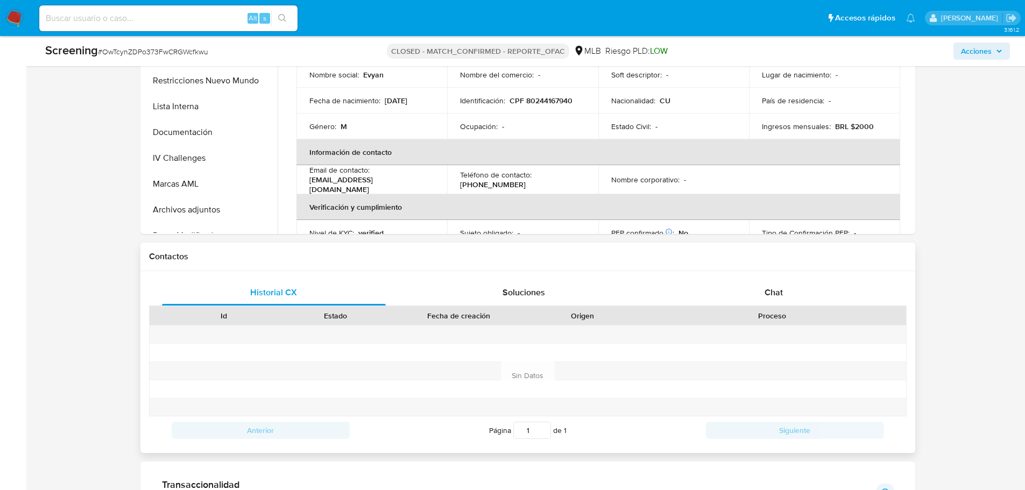
scroll to position [538, 0]
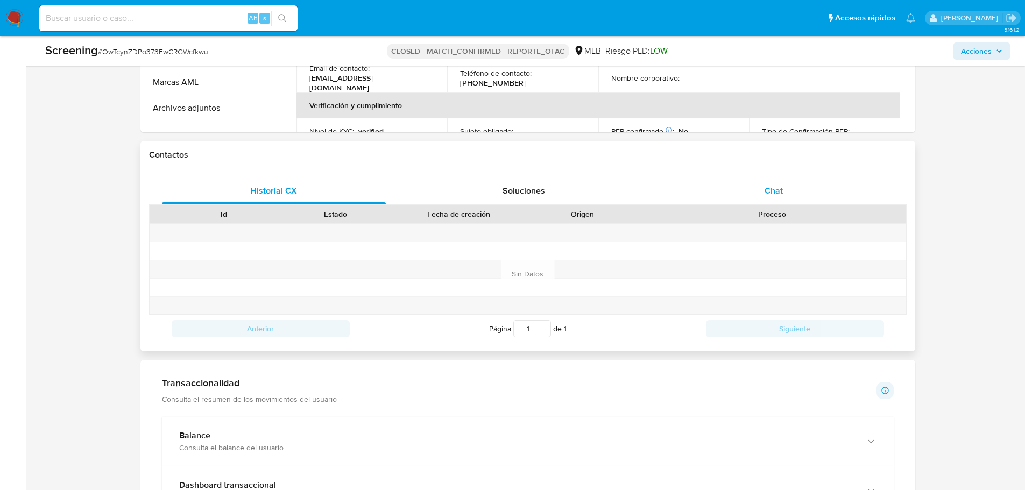
click at [774, 196] on span "Chat" at bounding box center [774, 191] width 18 height 12
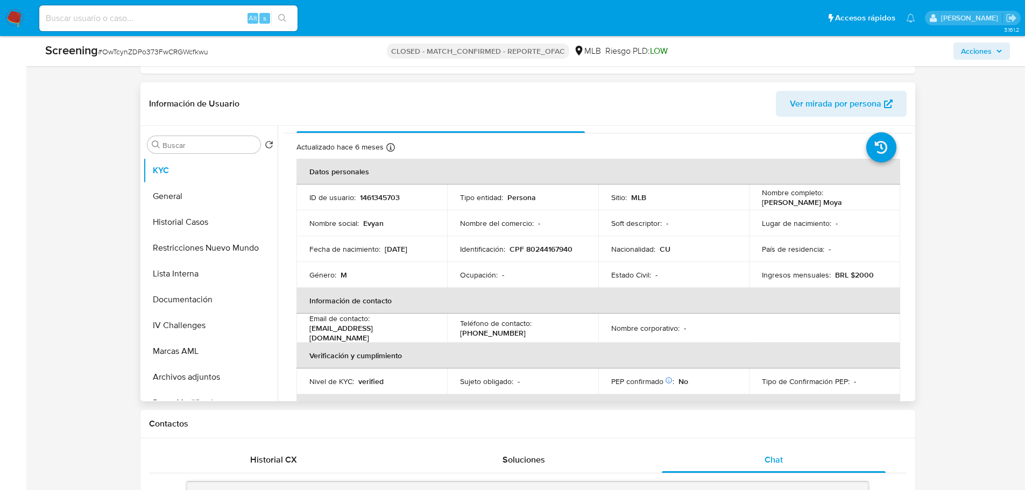
scroll to position [0, 0]
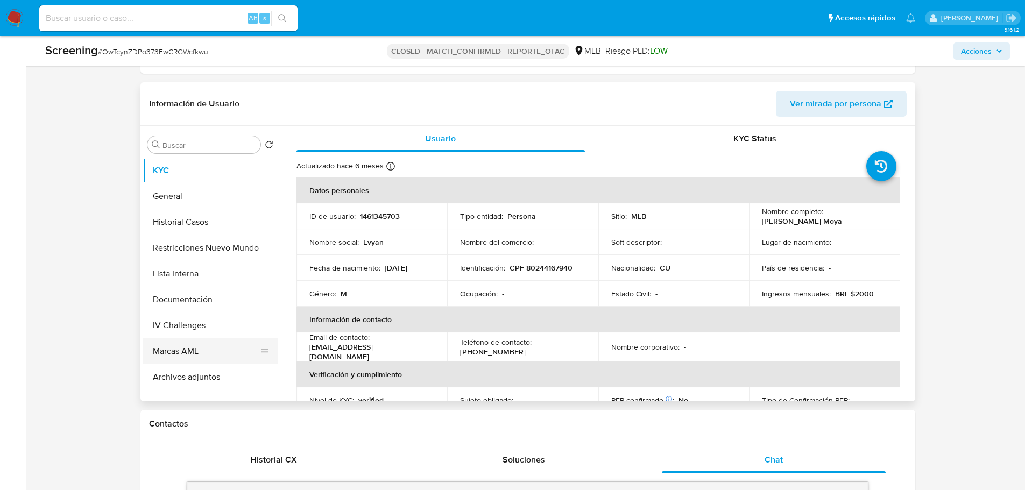
click at [170, 348] on button "Marcas AML" at bounding box center [206, 352] width 126 height 26
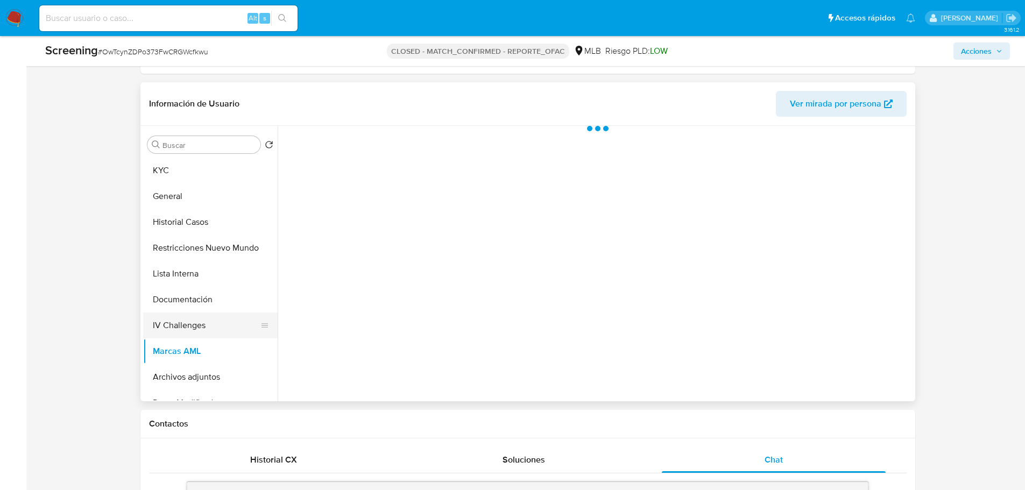
click at [174, 326] on button "IV Challenges" at bounding box center [206, 326] width 126 height 26
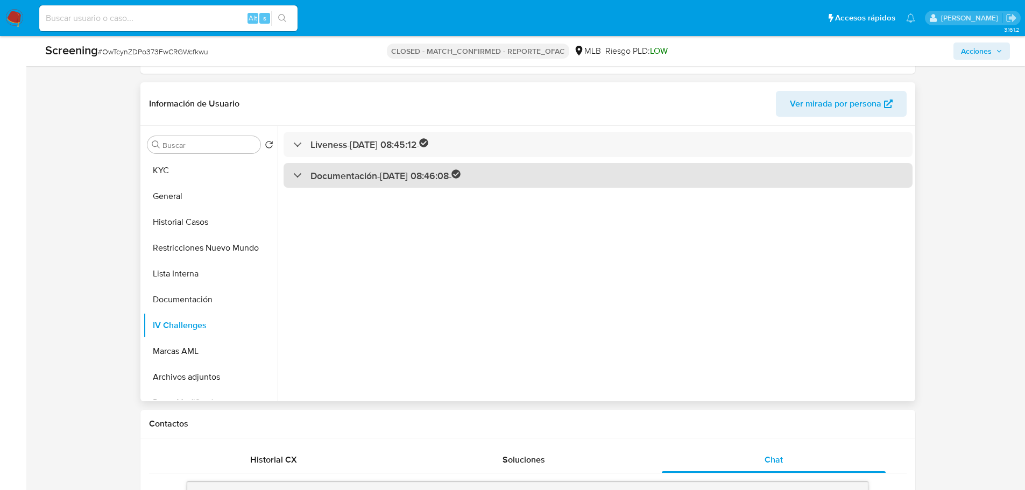
click at [378, 182] on h3 "Documentación - 29/12/2024 08:46:08 -" at bounding box center [386, 176] width 151 height 12
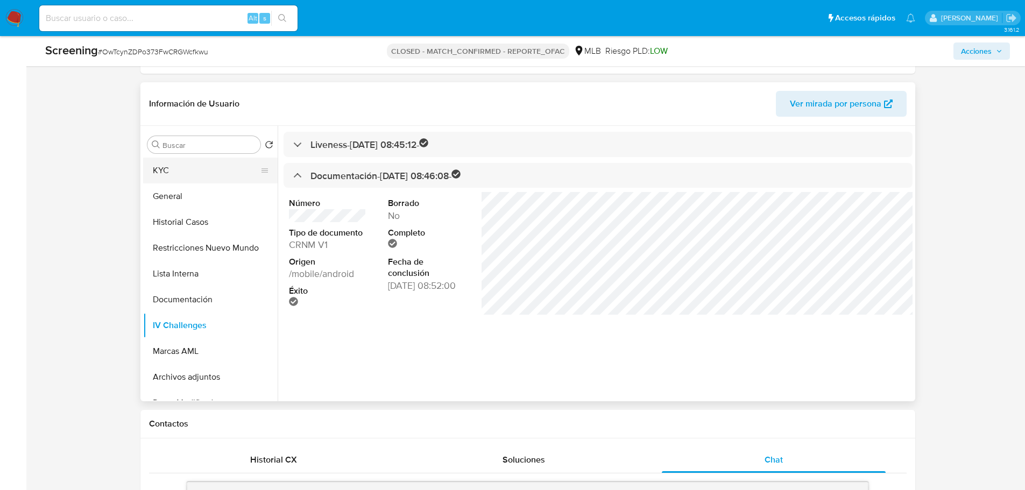
click at [175, 176] on button "KYC" at bounding box center [206, 171] width 126 height 26
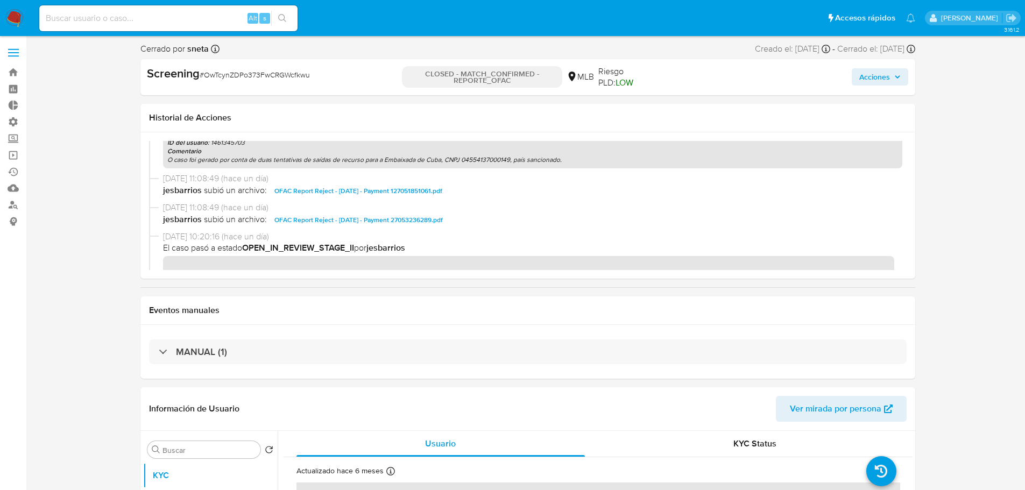
click at [425, 191] on span "OFAC Report Reject - 26th Sep 2025 - Payment 127051851061.pdf" at bounding box center [358, 191] width 168 height 13
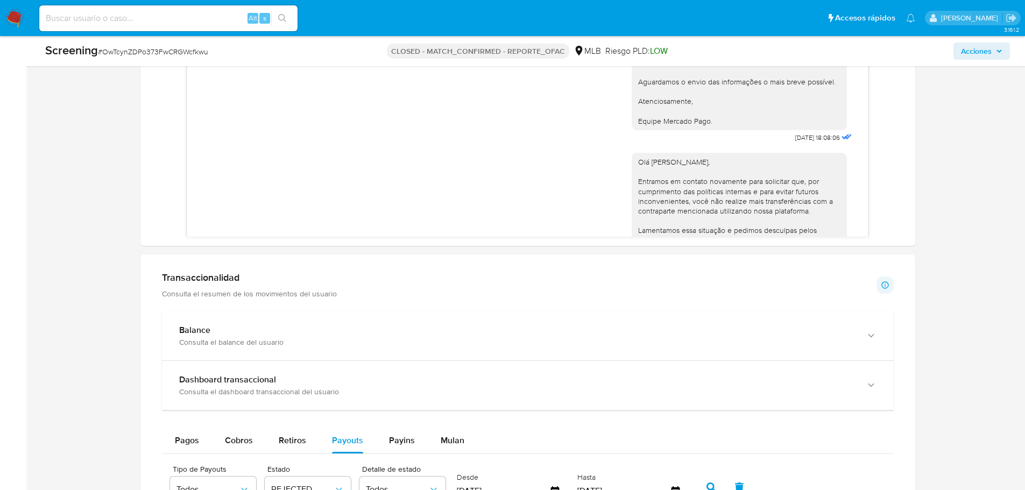
scroll to position [1115, 0]
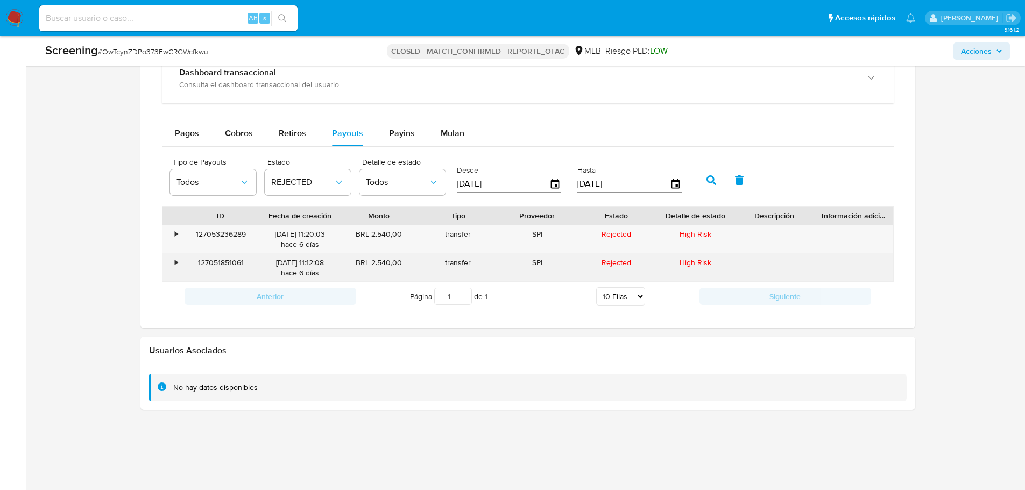
click at [227, 262] on div "127051851061" at bounding box center [220, 268] width 79 height 28
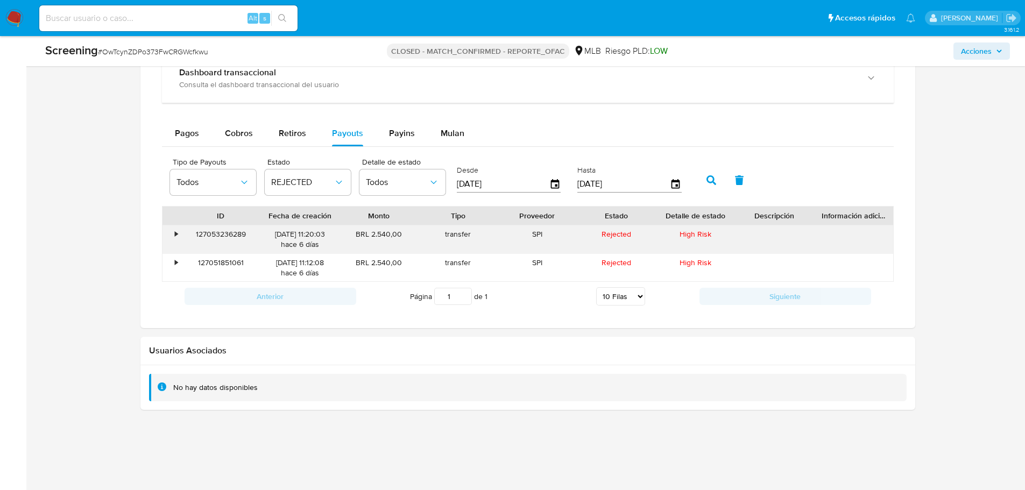
click at [231, 230] on div "127053236289" at bounding box center [220, 239] width 79 height 28
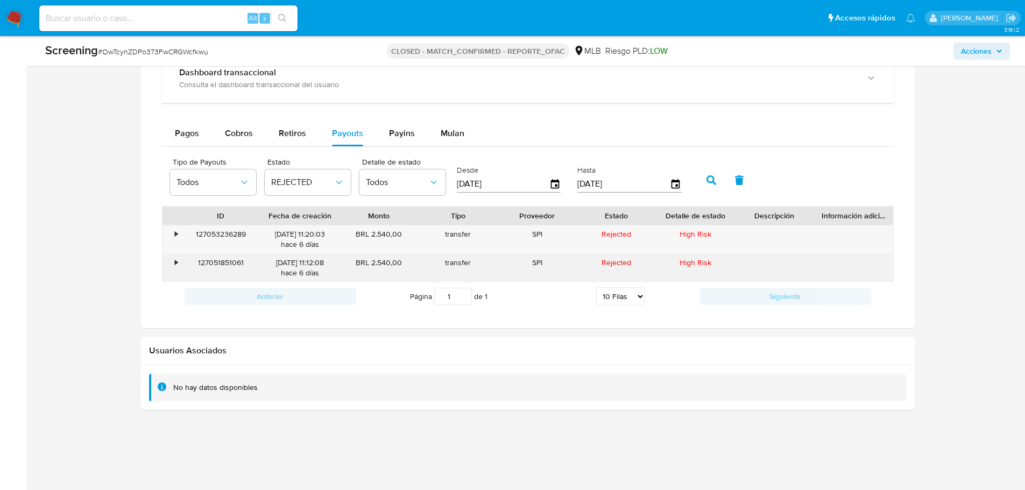
click at [223, 261] on div "127051851061" at bounding box center [220, 268] width 79 height 28
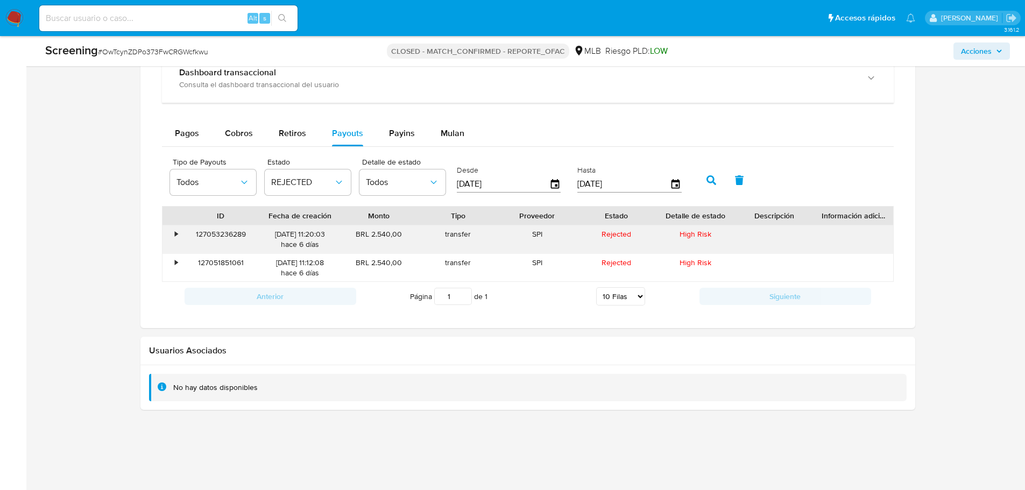
click at [223, 230] on div "127053236289" at bounding box center [220, 239] width 79 height 28
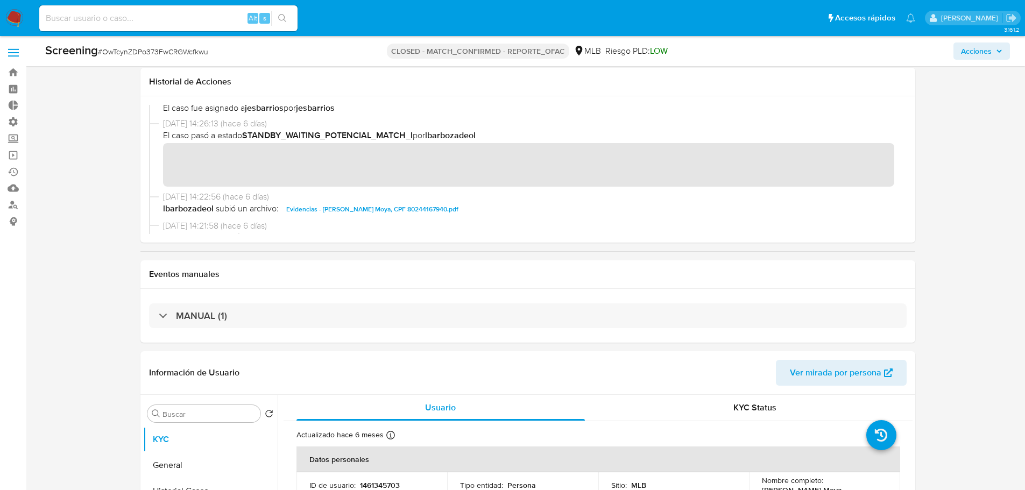
scroll to position [281, 0]
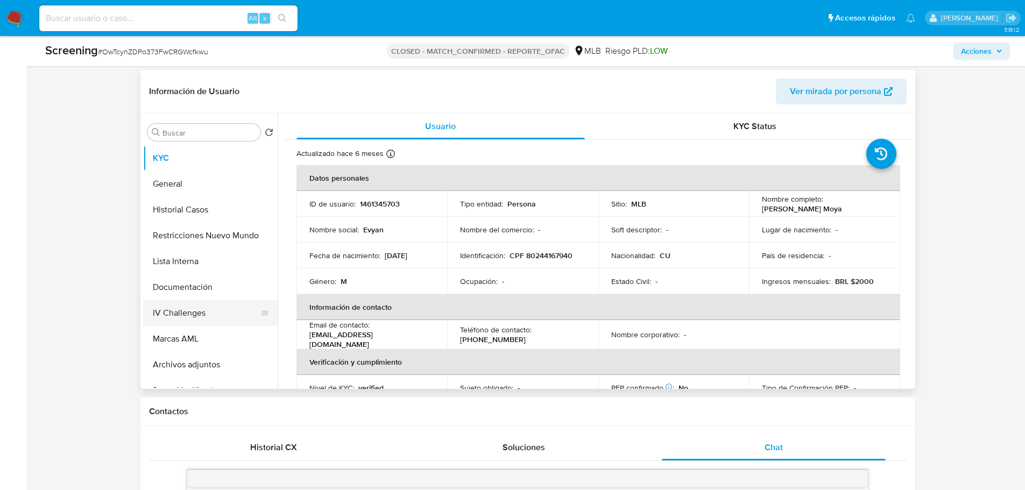
click at [184, 318] on button "IV Challenges" at bounding box center [206, 313] width 126 height 26
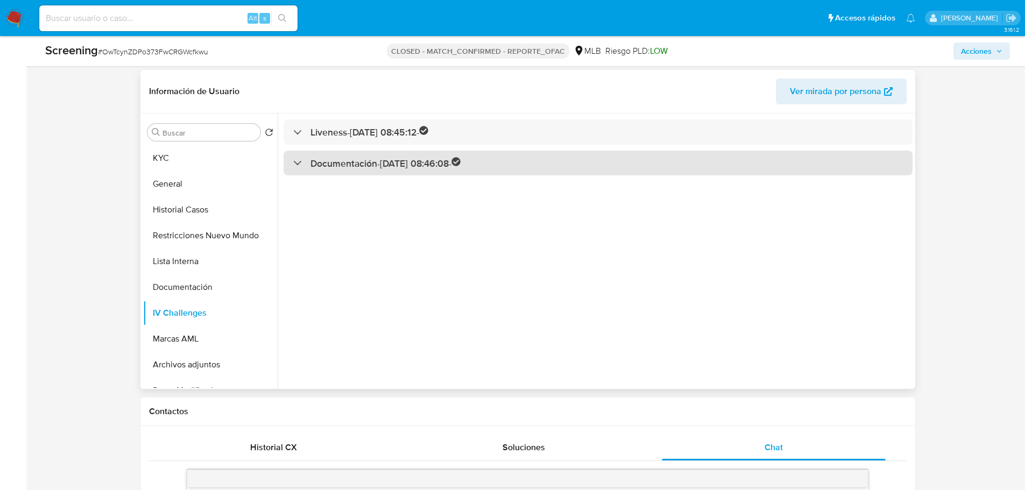
click at [362, 165] on h3 "Documentación - 29/12/2024 08:46:08 -" at bounding box center [386, 163] width 151 height 12
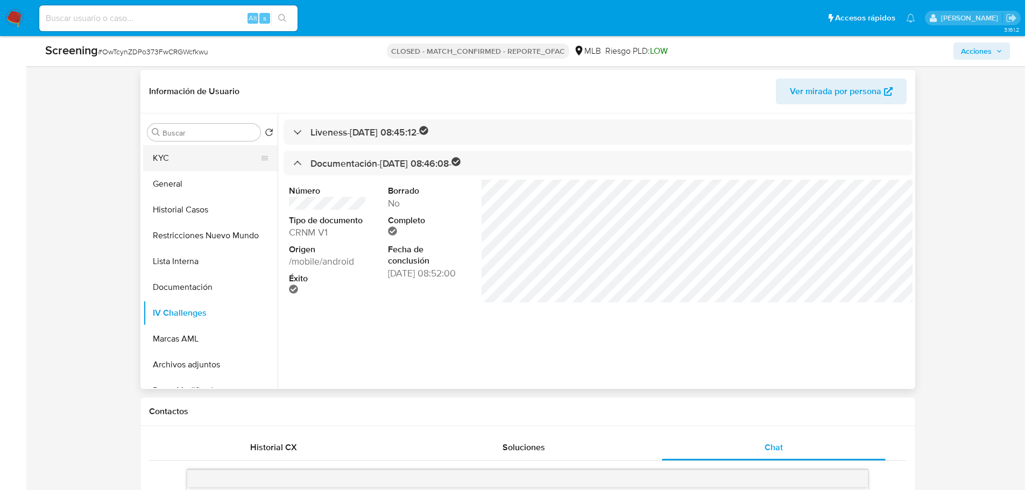
click at [232, 170] on button "KYC" at bounding box center [206, 158] width 126 height 26
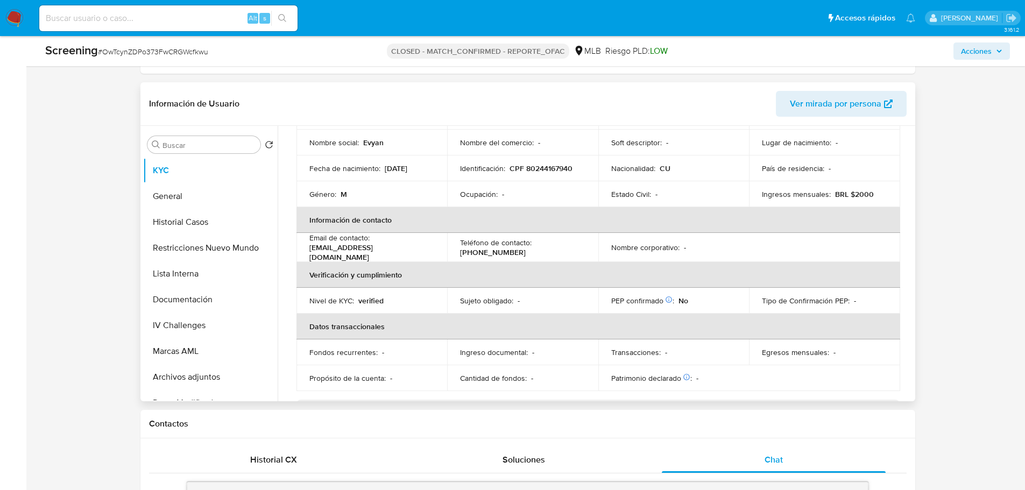
scroll to position [0, 0]
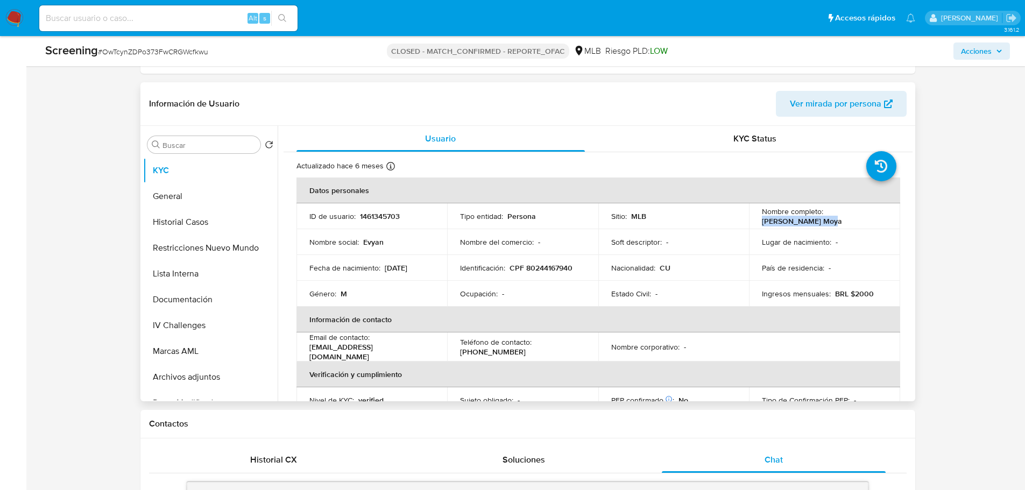
drag, startPoint x: 832, startPoint y: 220, endPoint x: 760, endPoint y: 223, distance: 72.2
click at [762, 223] on div "Nombre completo : Evyan Guerra Moya" at bounding box center [824, 216] width 125 height 19
copy p "Evyan Guerra Moya"
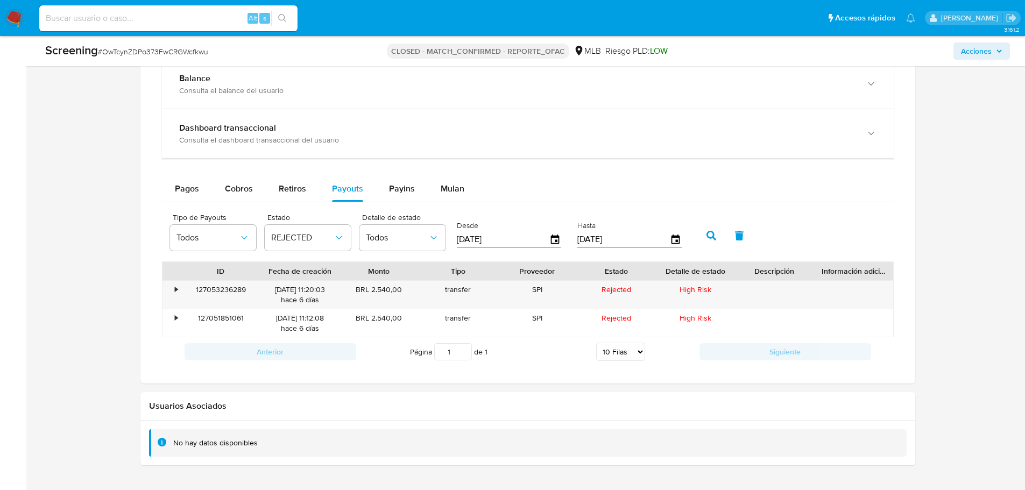
scroll to position [1115, 0]
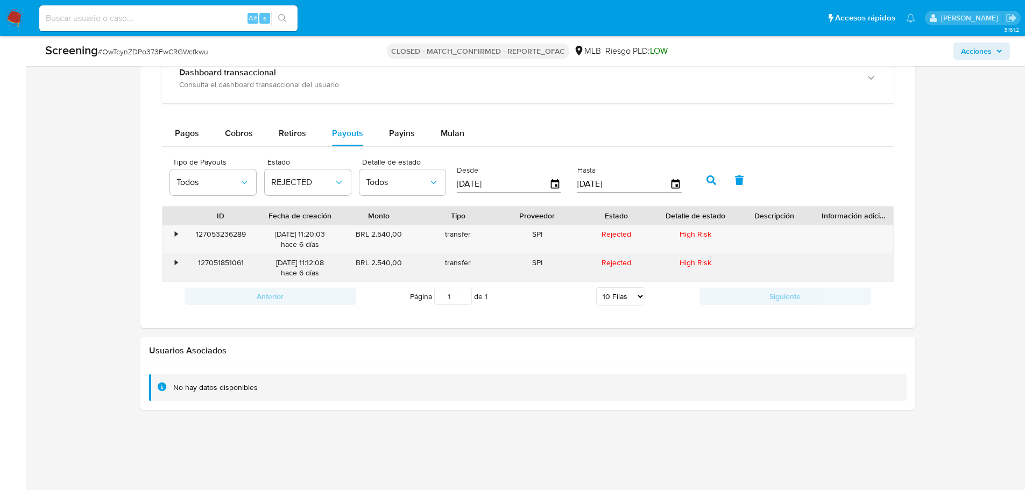
click at [212, 261] on div "127051851061" at bounding box center [220, 268] width 79 height 28
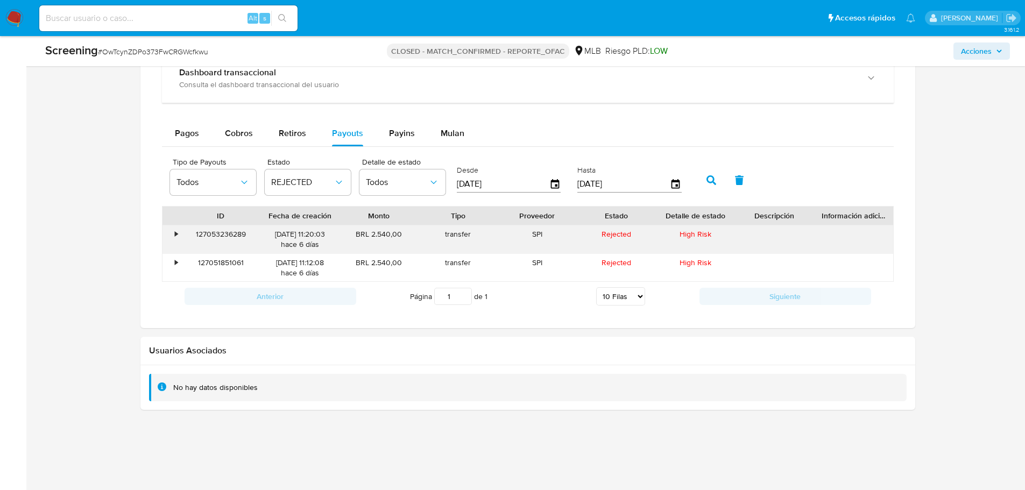
click at [209, 235] on div "127053236289" at bounding box center [220, 239] width 79 height 28
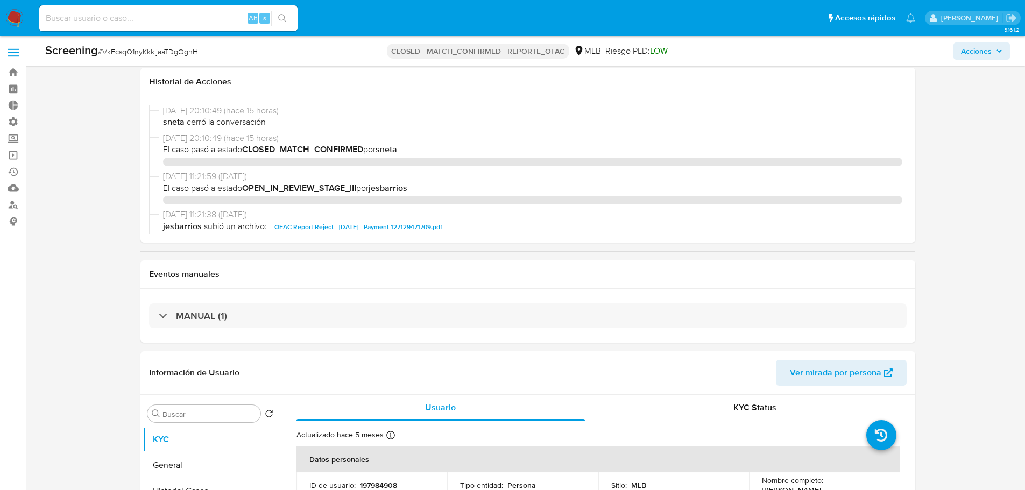
select select "10"
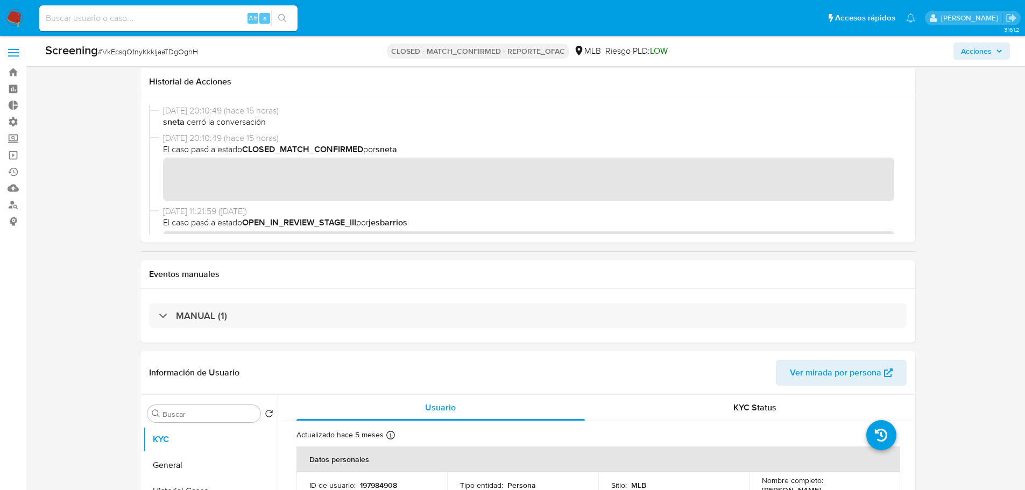
scroll to position [850, 0]
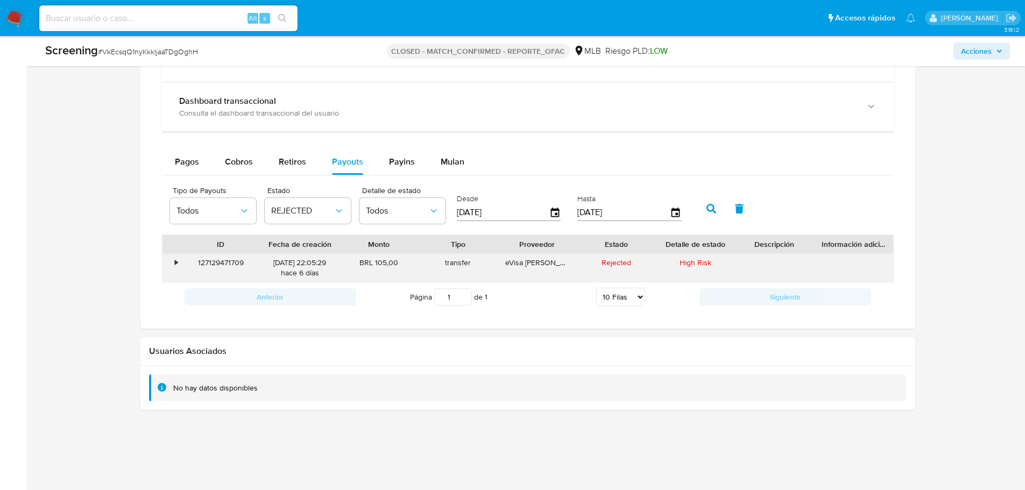
click at [199, 260] on div "127129471709" at bounding box center [220, 268] width 79 height 28
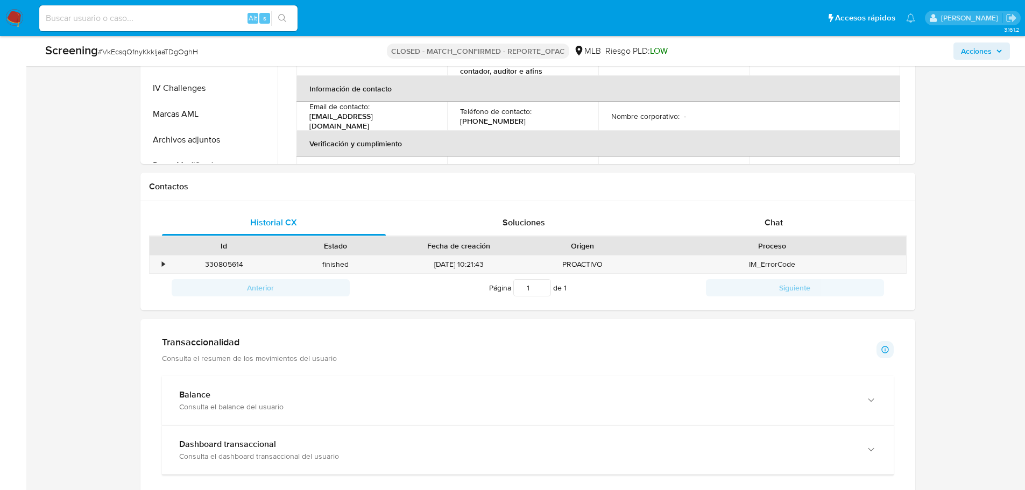
scroll to position [365, 0]
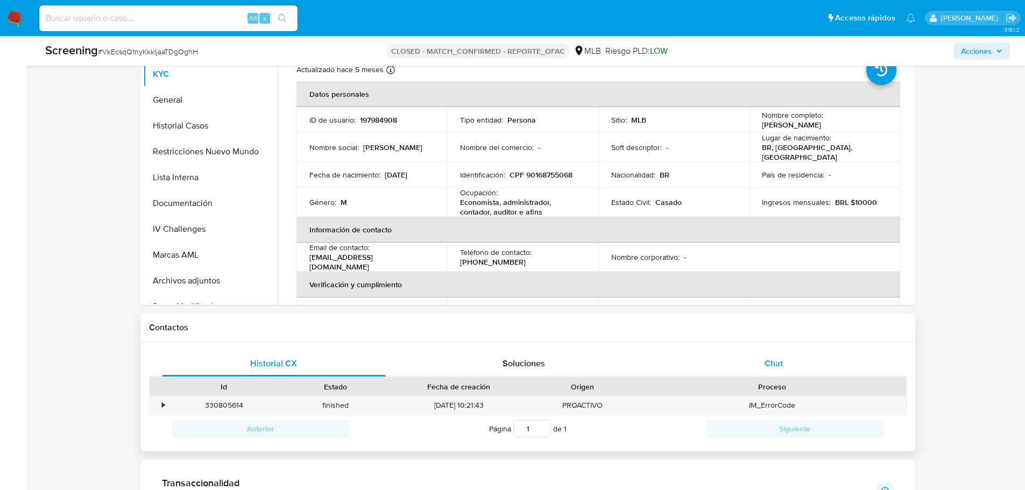
click at [756, 367] on div "Chat" at bounding box center [774, 364] width 224 height 26
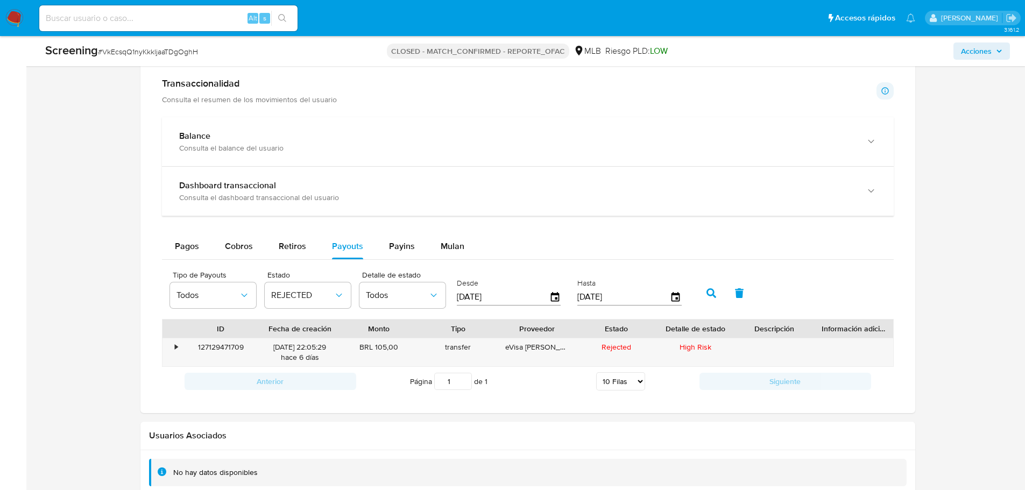
scroll to position [1086, 0]
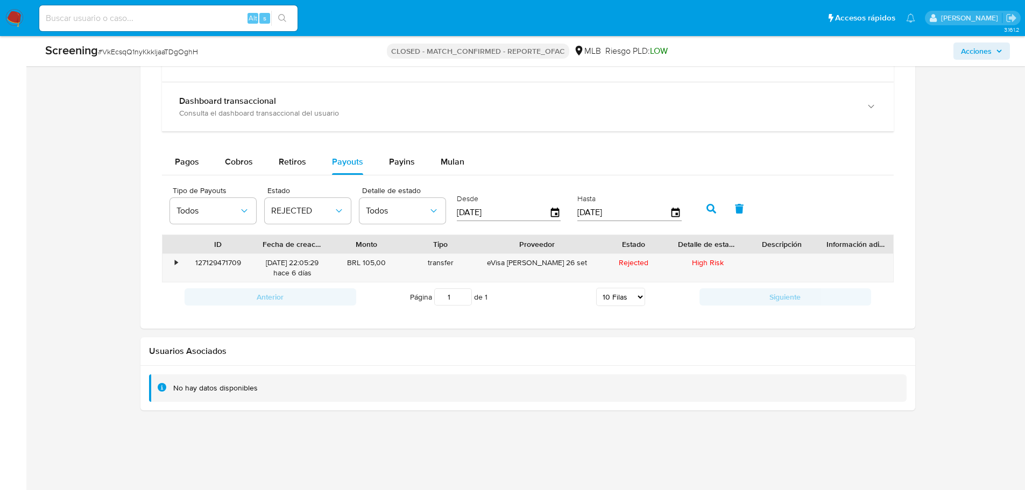
drag, startPoint x: 573, startPoint y: 245, endPoint x: 612, endPoint y: 239, distance: 39.7
click at [612, 239] on div "ID Fecha de creación Monto Tipo Proveedor Estado Detalle de estado Descripción …" at bounding box center [528, 244] width 731 height 18
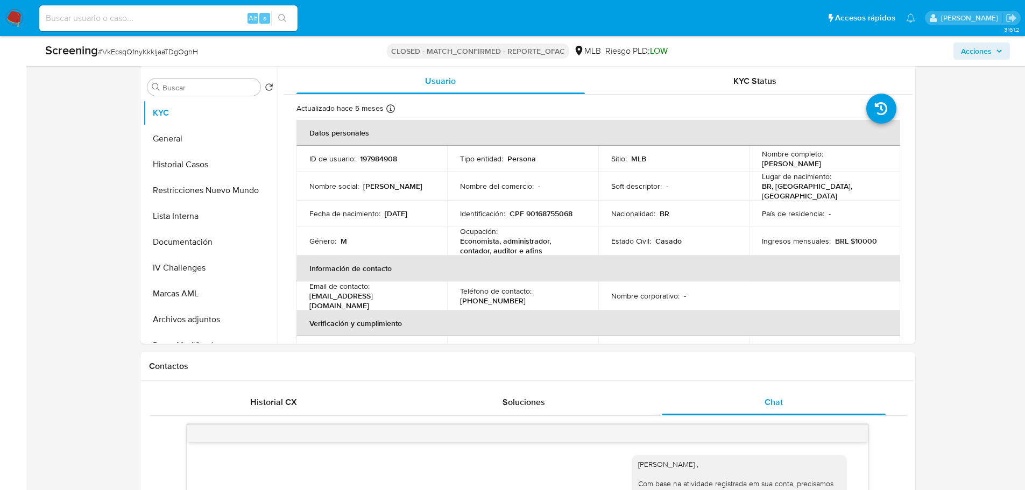
scroll to position [269, 0]
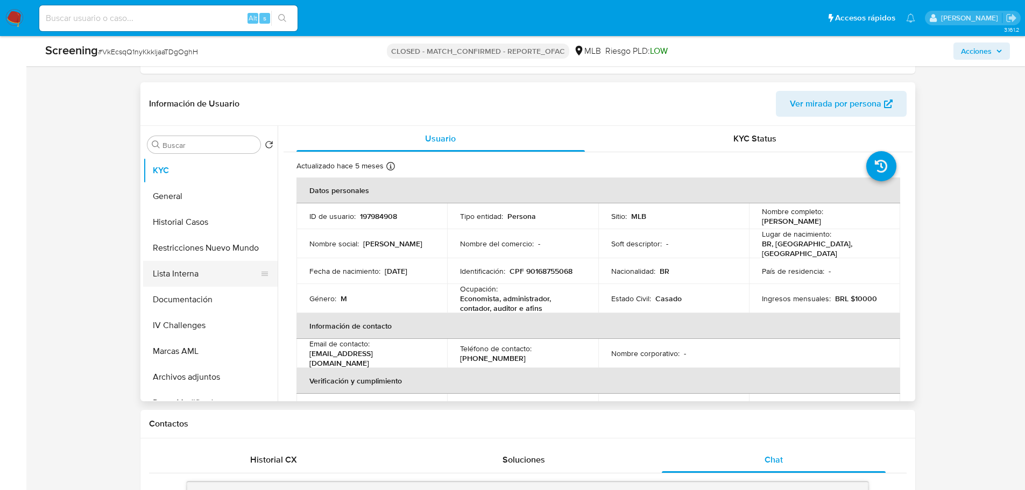
click at [205, 273] on button "Lista Interna" at bounding box center [206, 274] width 126 height 26
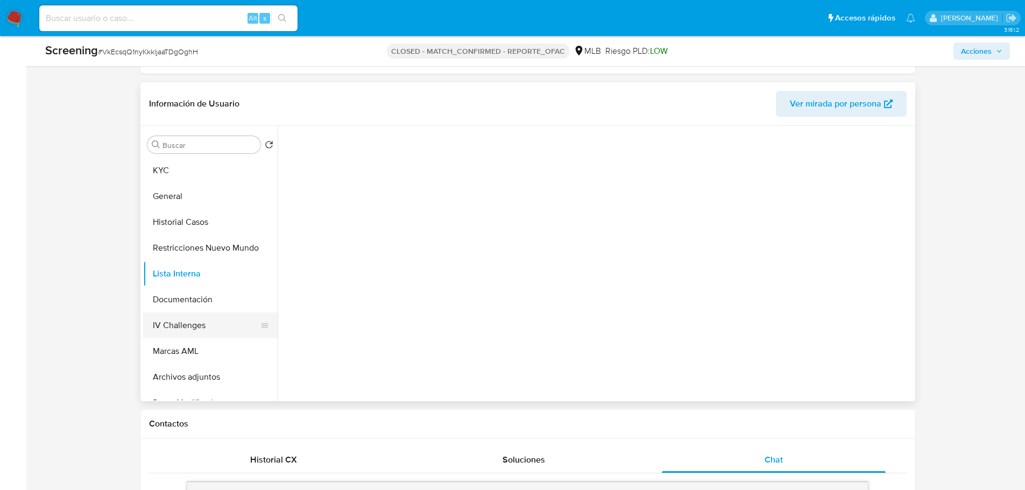
click at [185, 332] on button "IV Challenges" at bounding box center [206, 326] width 126 height 26
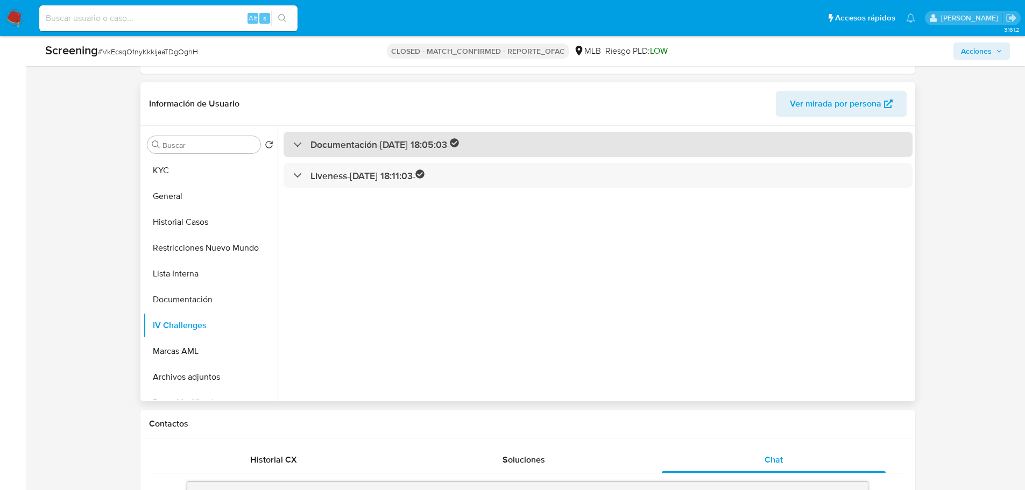
click at [404, 145] on h3 "Documentación - [DATE] 18:05:03 -" at bounding box center [385, 144] width 149 height 12
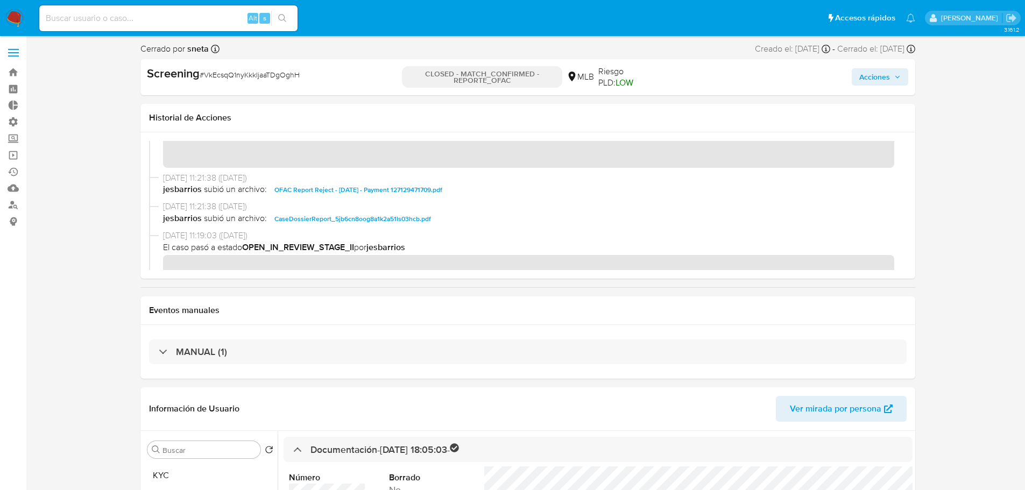
scroll to position [161, 0]
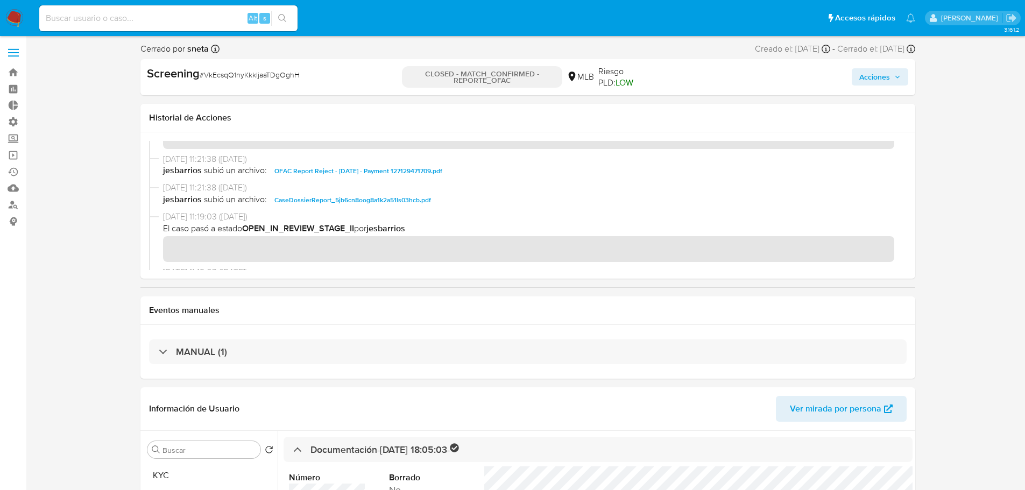
click at [407, 171] on span "OFAC Report Reject - [DATE] - Payment 127129471709.pdf" at bounding box center [358, 171] width 168 height 13
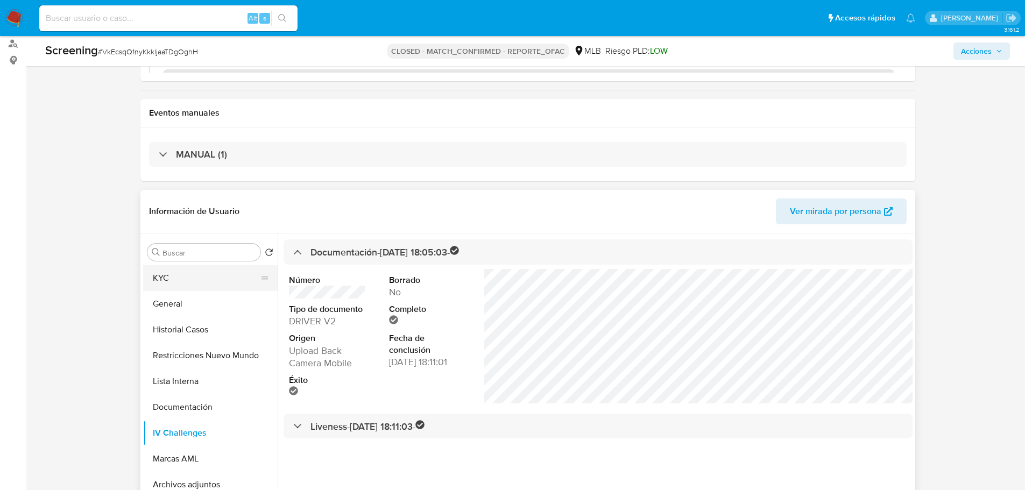
click at [185, 276] on button "KYC" at bounding box center [206, 278] width 126 height 26
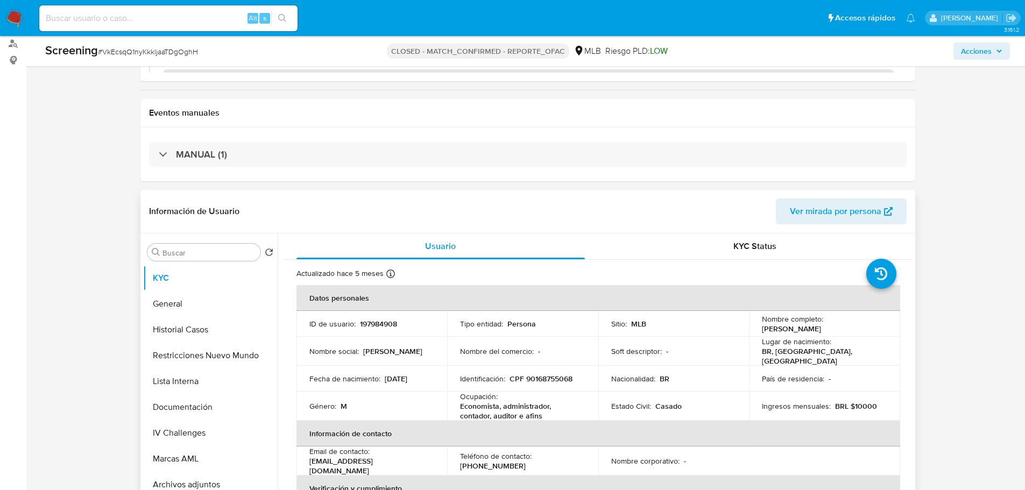
drag, startPoint x: 846, startPoint y: 328, endPoint x: 760, endPoint y: 333, distance: 86.3
click at [762, 333] on div "Nombre completo : [PERSON_NAME]" at bounding box center [824, 323] width 125 height 19
copy p "[PERSON_NAME]"
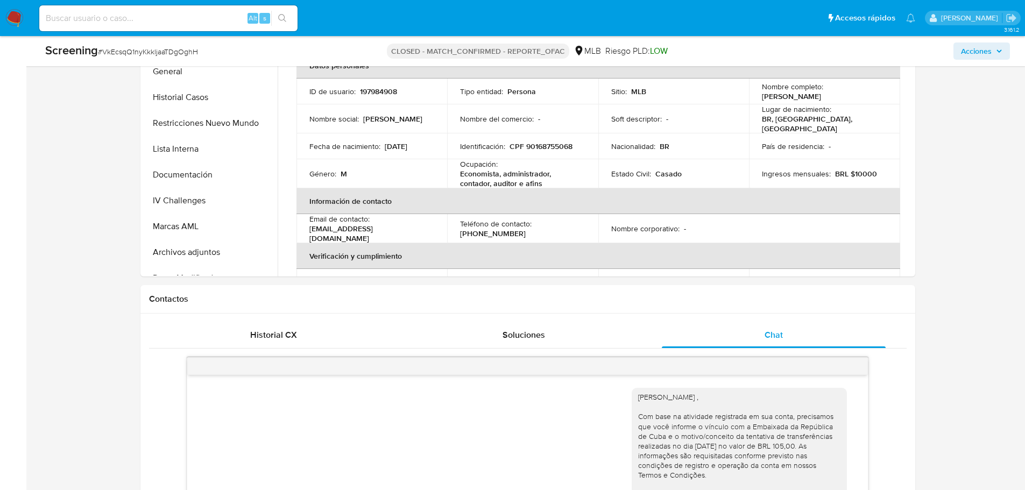
scroll to position [215, 0]
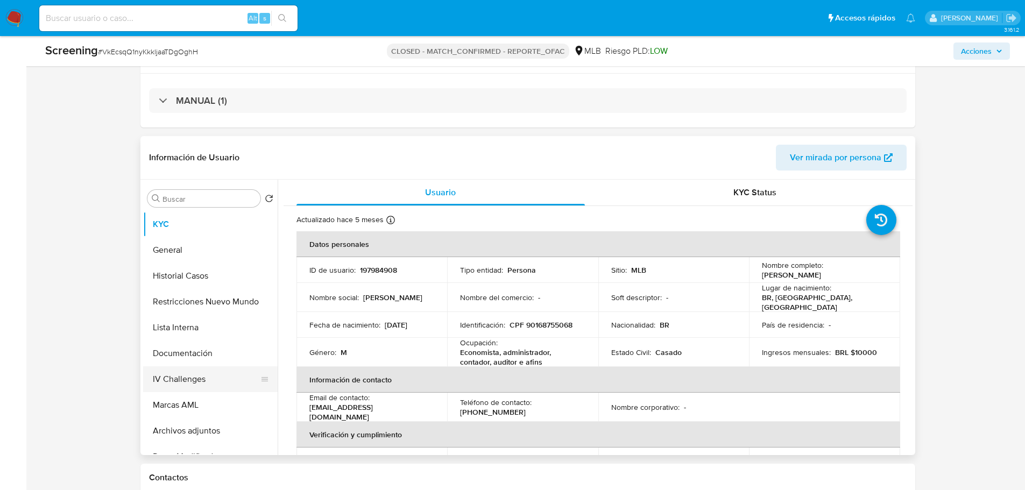
click at [195, 375] on button "IV Challenges" at bounding box center [206, 379] width 126 height 26
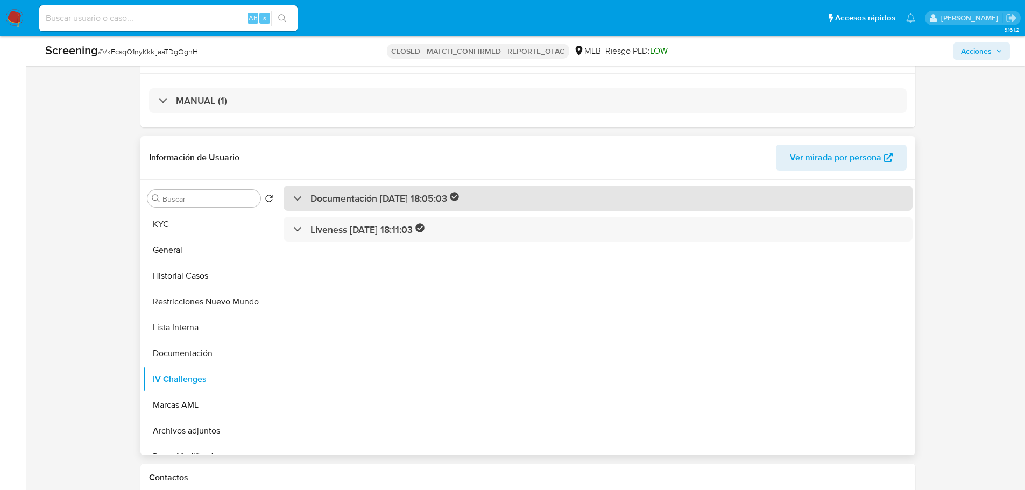
click at [375, 197] on h3 "Documentación - [DATE] 18:05:03 -" at bounding box center [385, 198] width 149 height 12
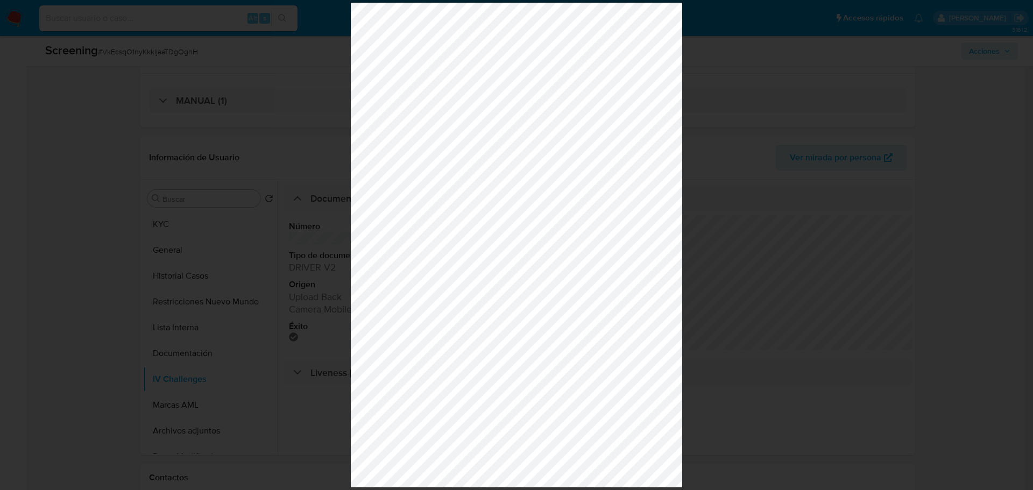
click at [743, 23] on div at bounding box center [516, 245] width 1033 height 490
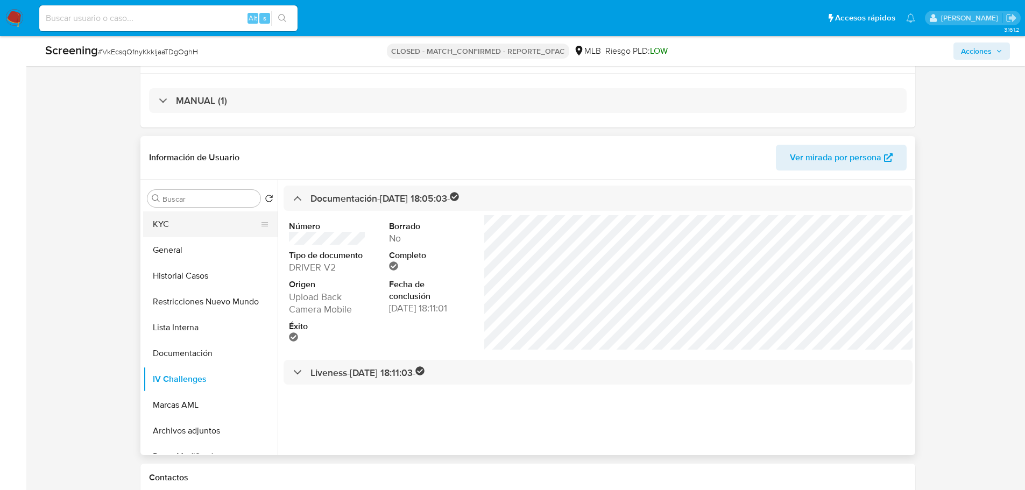
click at [165, 231] on button "KYC" at bounding box center [206, 224] width 126 height 26
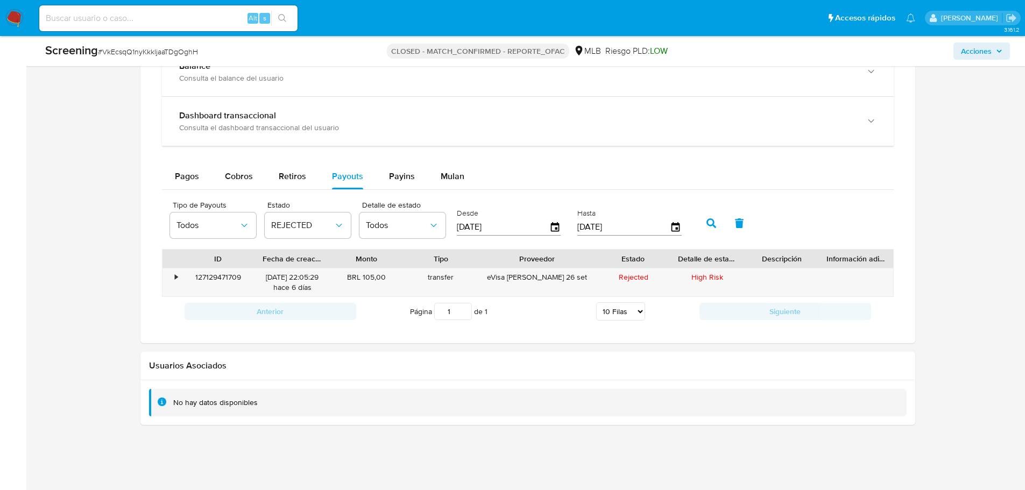
scroll to position [1076, 0]
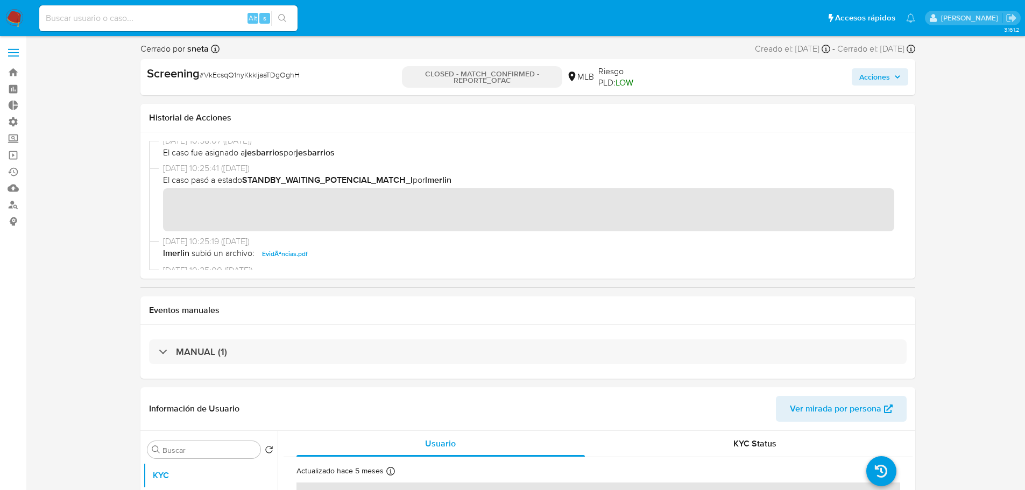
scroll to position [281, 0]
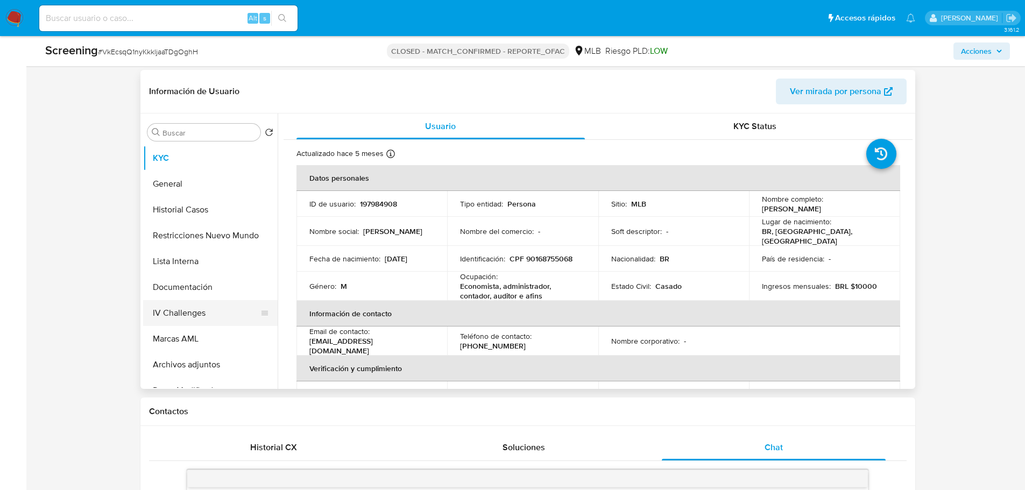
click at [193, 304] on button "IV Challenges" at bounding box center [206, 313] width 126 height 26
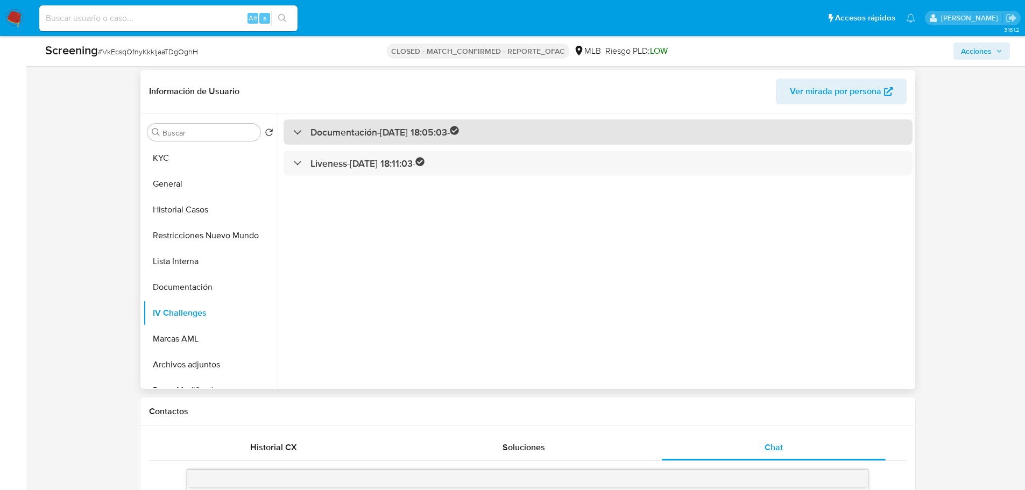
click at [377, 125] on div "Documentación - [DATE] 18:05:03 -" at bounding box center [598, 131] width 629 height 25
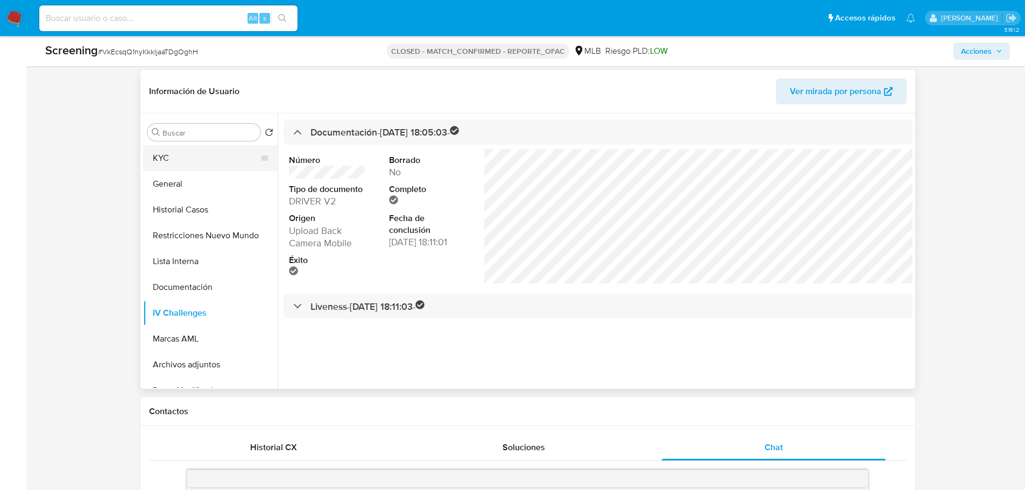
click at [172, 158] on button "KYC" at bounding box center [206, 158] width 126 height 26
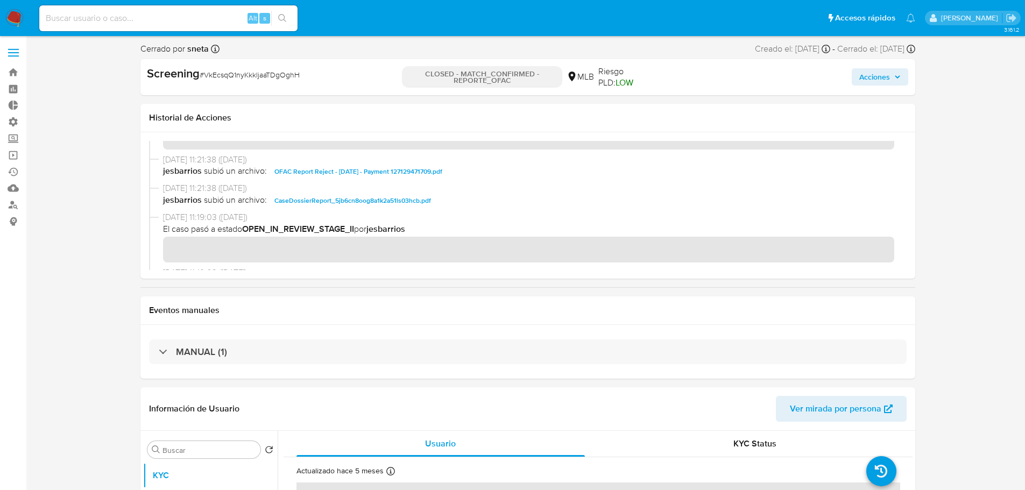
scroll to position [0, 0]
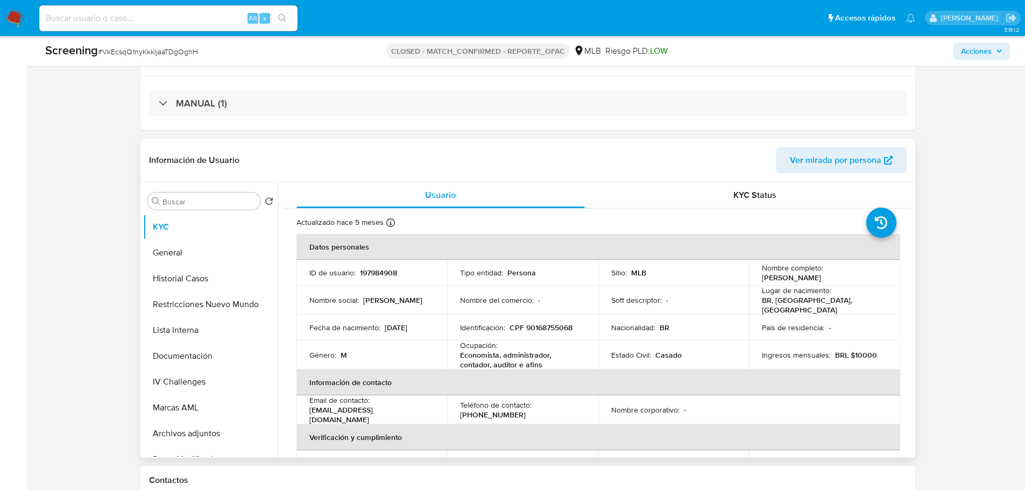
scroll to position [215, 0]
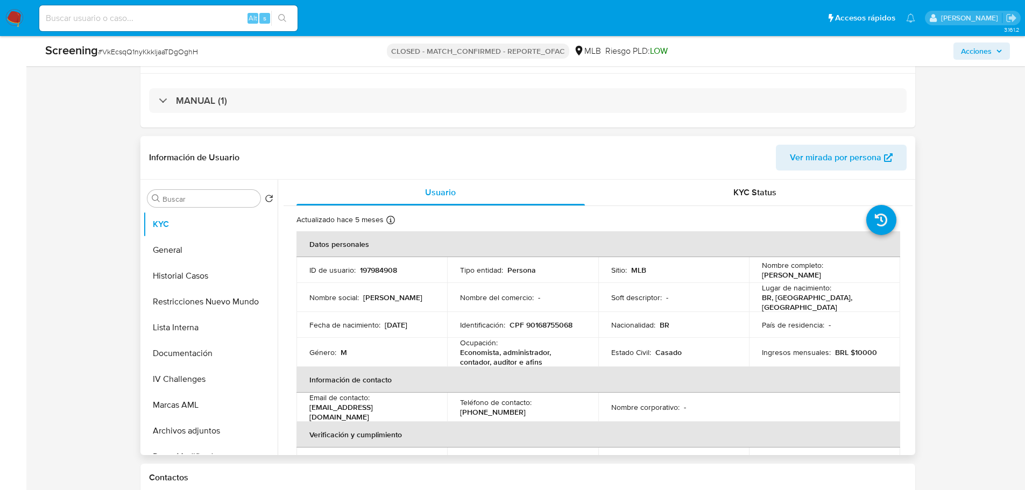
drag, startPoint x: 851, startPoint y: 276, endPoint x: 760, endPoint y: 276, distance: 90.4
click at [762, 276] on div "Nombre completo : Gustavo Buzzatti Pacheco" at bounding box center [824, 269] width 125 height 19
copy p "Gustavo Buzzatti Pacheco"
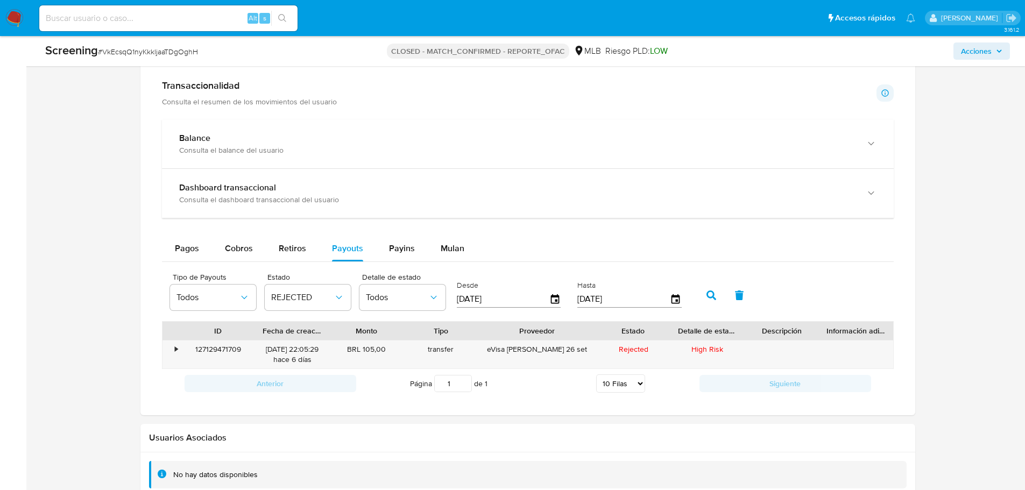
scroll to position [1086, 0]
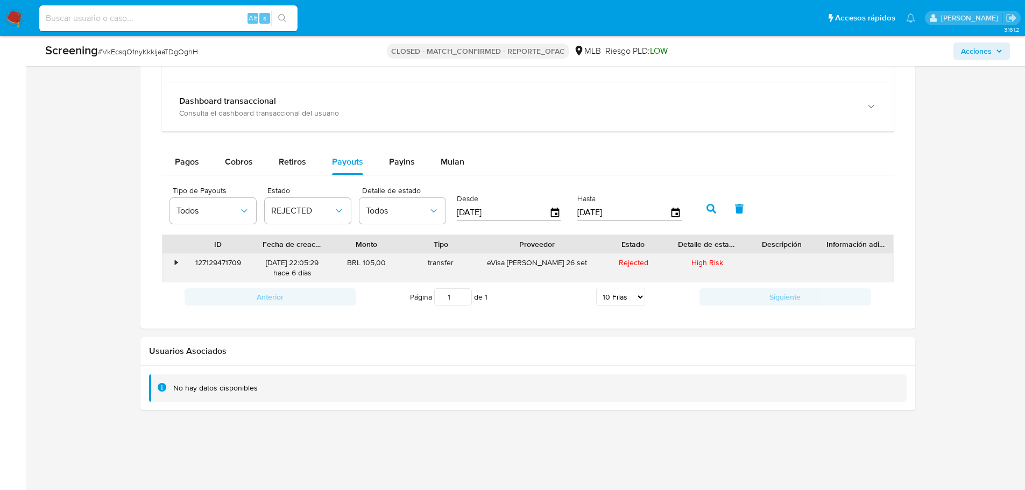
click at [204, 258] on div "127129471709" at bounding box center [218, 268] width 74 height 28
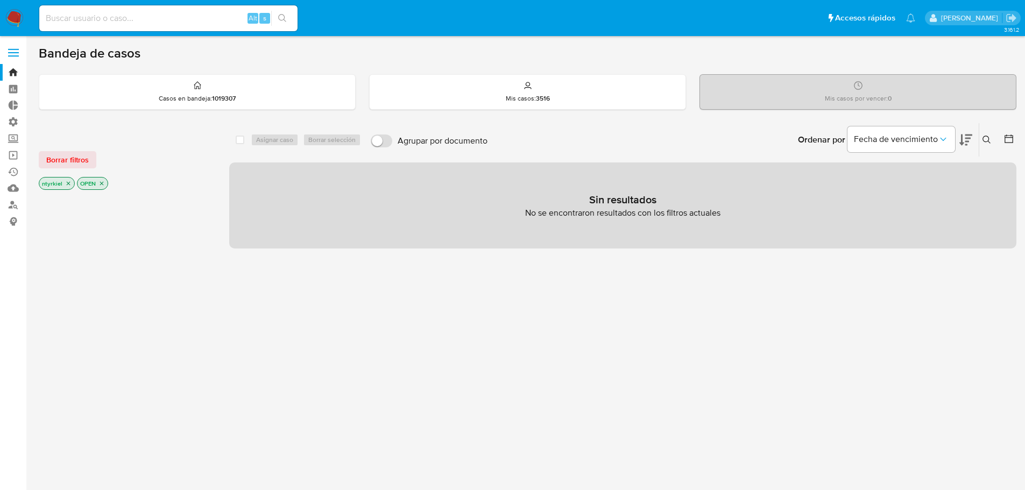
click at [187, 16] on input at bounding box center [168, 18] width 258 height 14
paste input "33245522"
type input "33245522"
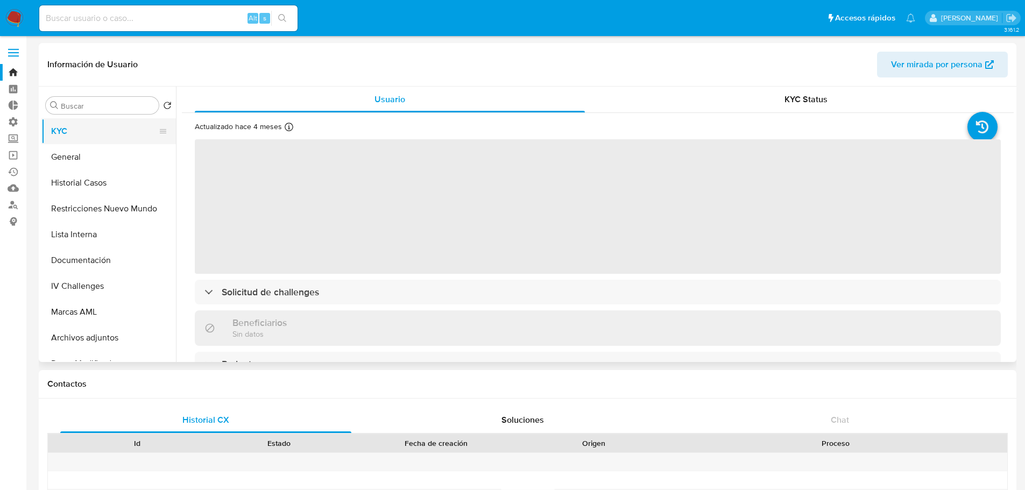
select select "10"
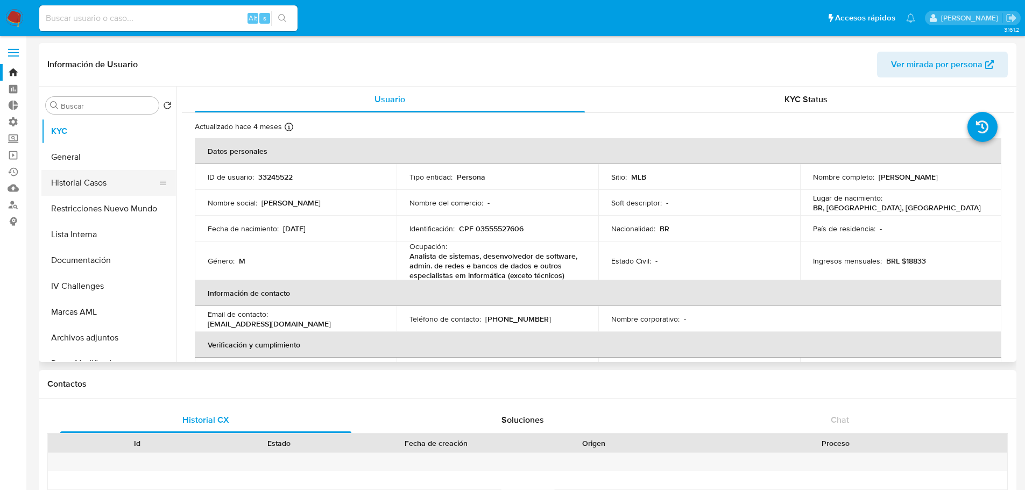
click at [85, 185] on button "Historial Casos" at bounding box center [104, 183] width 126 height 26
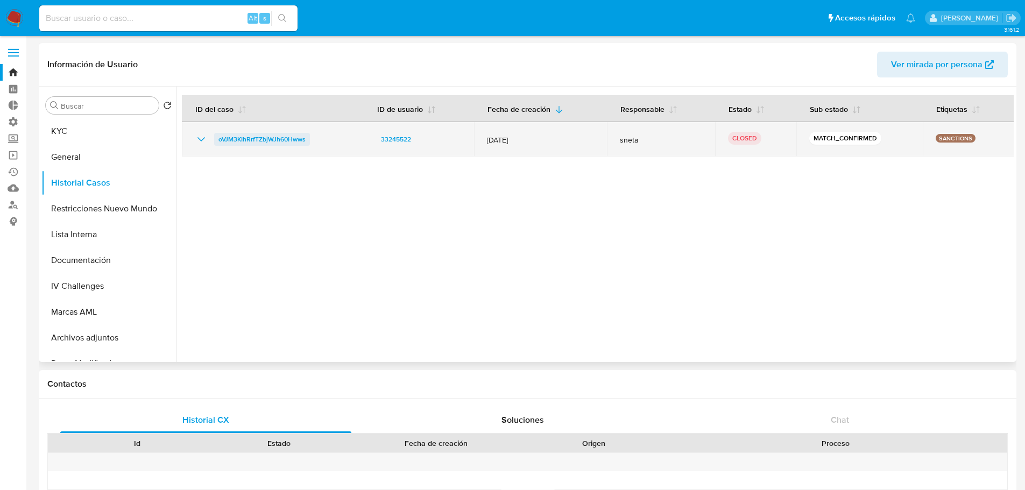
click at [272, 141] on span "oVJM3KIhRrfTZbjWJh60Hwws" at bounding box center [261, 139] width 87 height 13
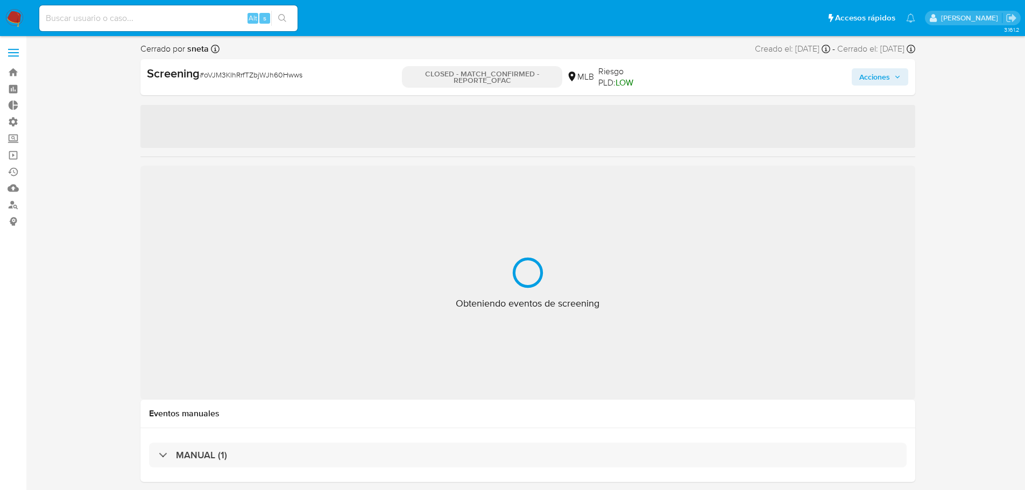
select select "10"
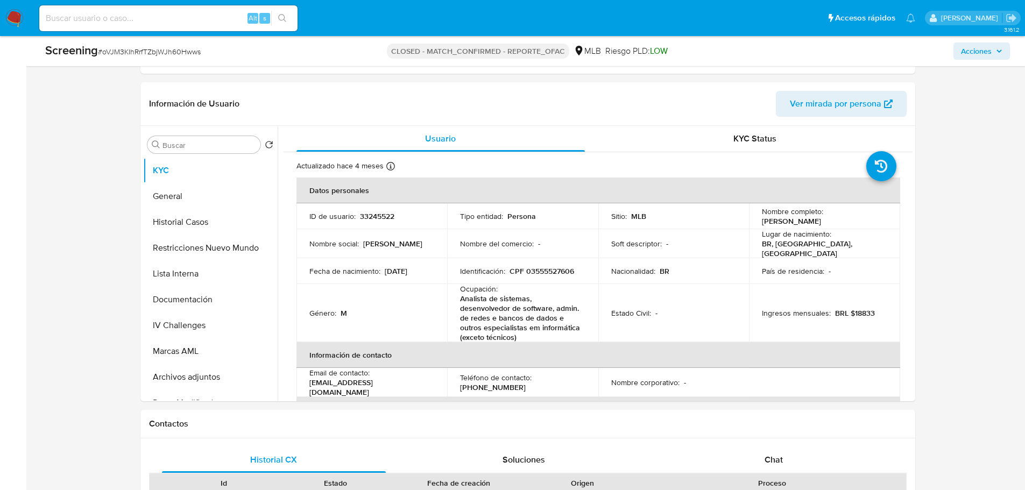
scroll to position [538, 0]
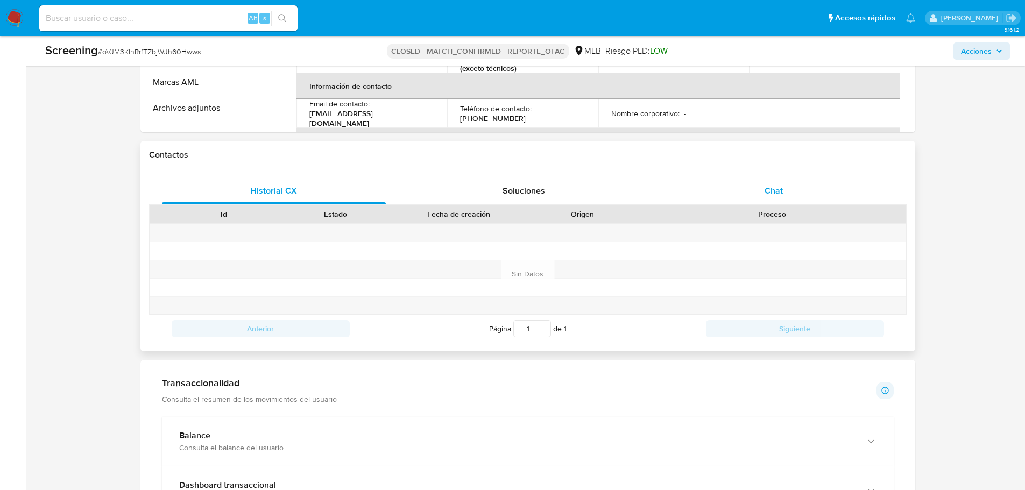
click at [781, 189] on span "Chat" at bounding box center [774, 191] width 18 height 12
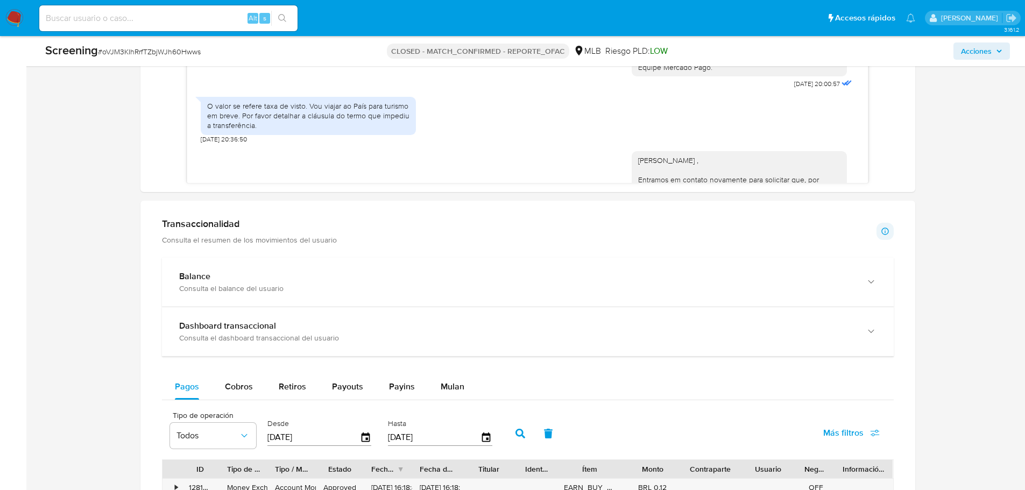
scroll to position [1023, 0]
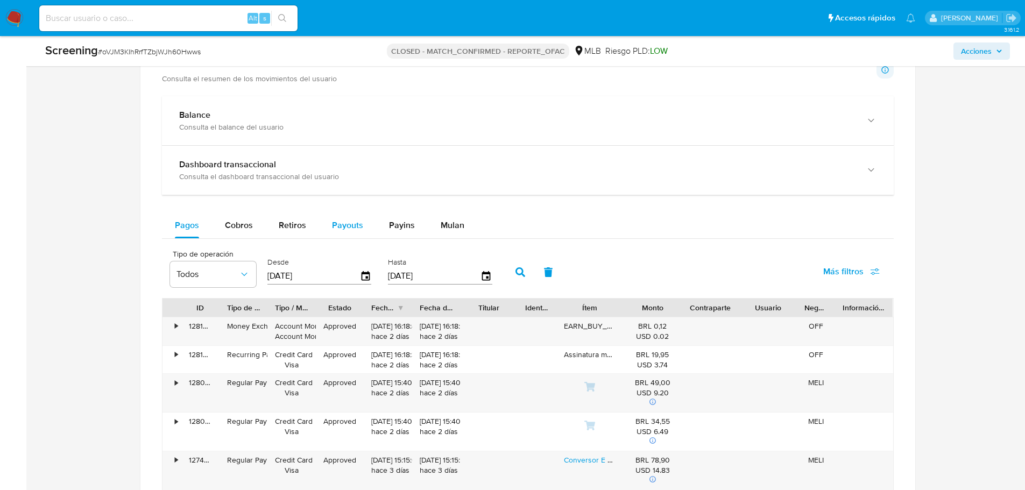
click at [351, 227] on span "Payouts" at bounding box center [347, 225] width 31 height 12
select select "10"
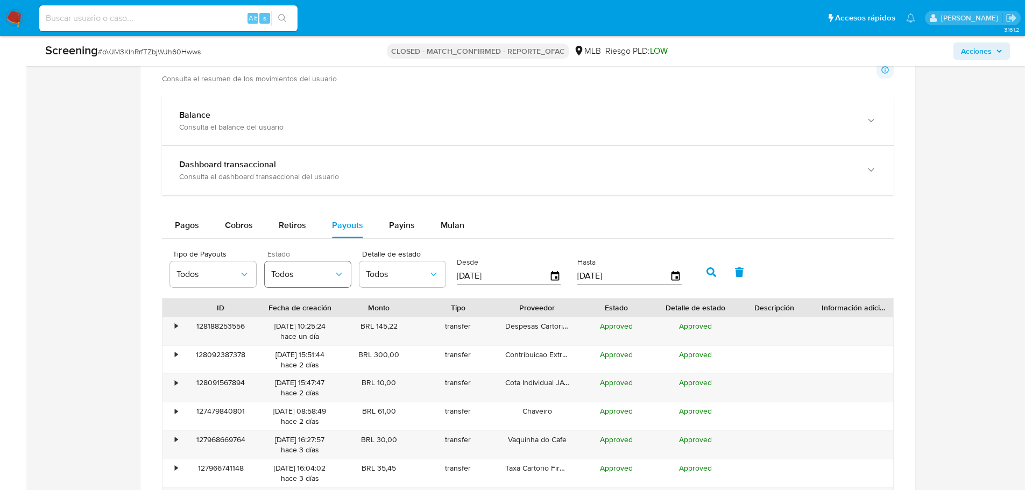
click at [309, 282] on button "Todos" at bounding box center [308, 275] width 86 height 26
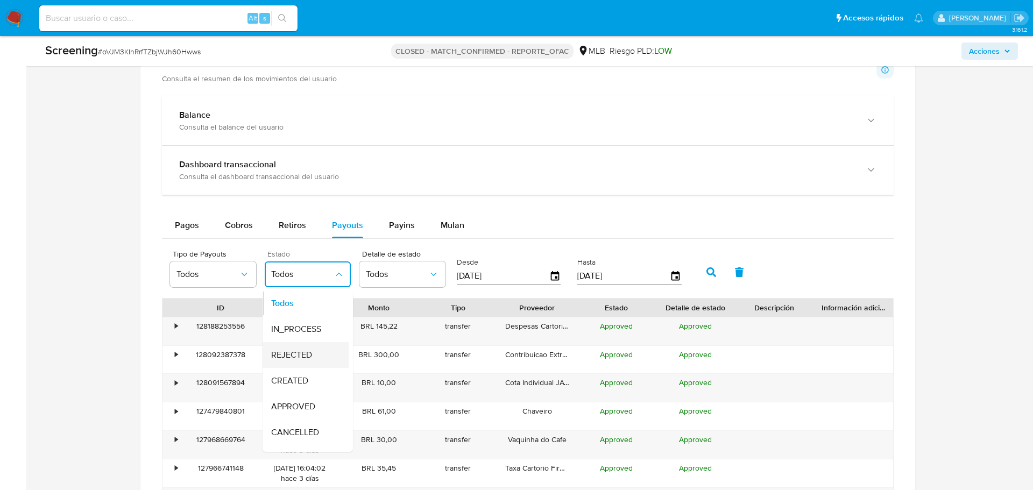
click at [299, 352] on span "REJECTED" at bounding box center [291, 355] width 41 height 11
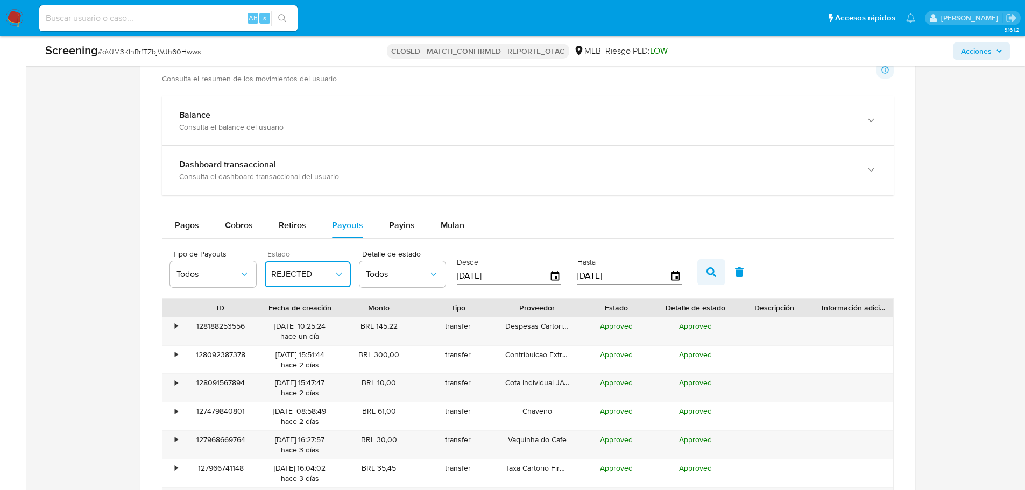
click at [713, 276] on icon "button" at bounding box center [712, 272] width 10 height 10
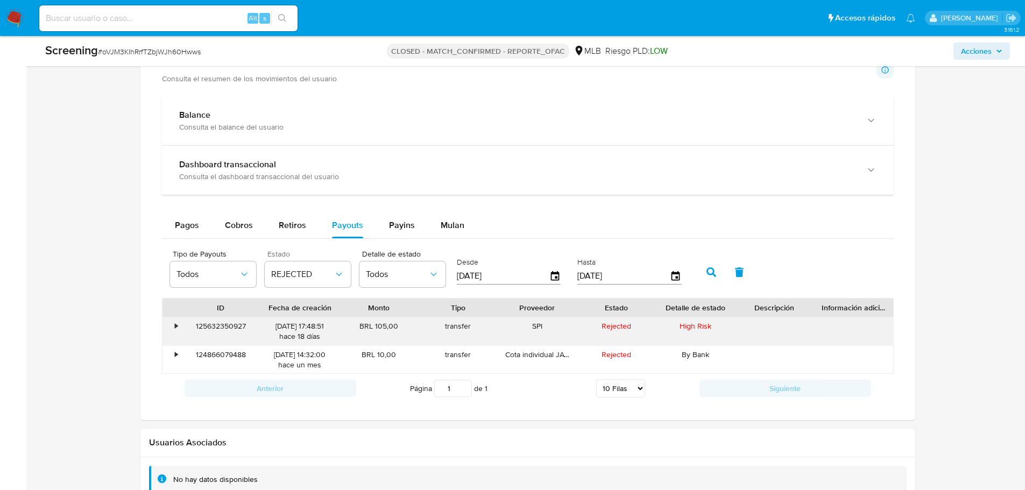
click at [231, 329] on div "125632350927" at bounding box center [220, 332] width 79 height 28
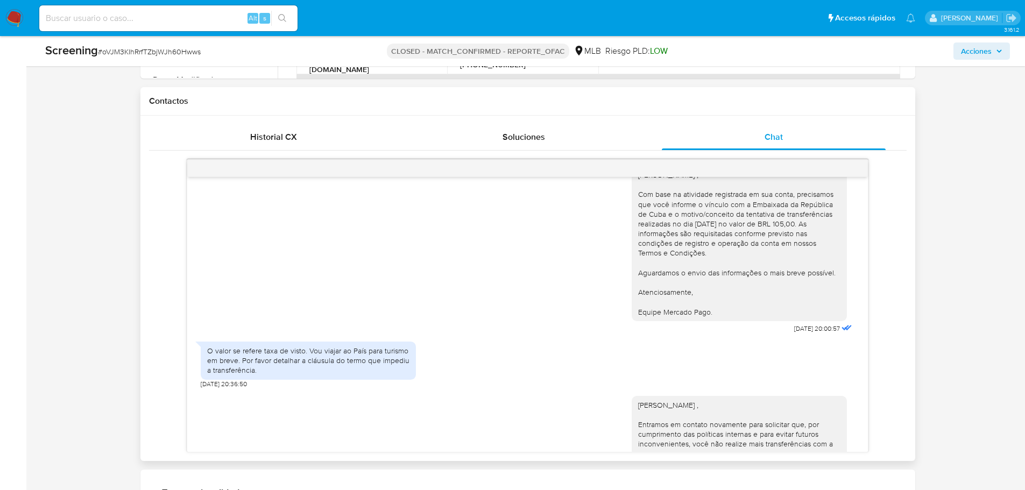
scroll to position [0, 0]
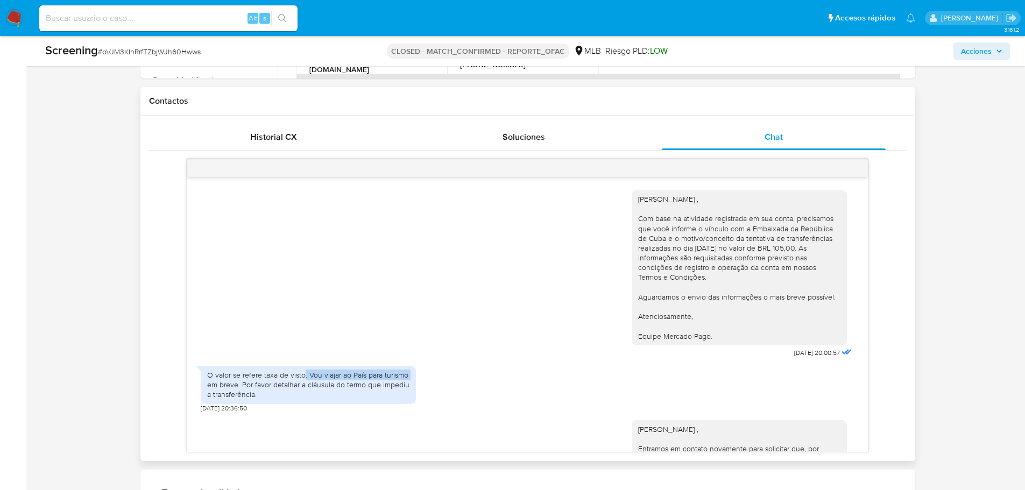
drag, startPoint x: 304, startPoint y: 377, endPoint x: 206, endPoint y: 380, distance: 97.5
click at [206, 380] on div "O valor se refere taxa de visto. Vou viajar ao País para turismo em breve. Por …" at bounding box center [308, 385] width 215 height 38
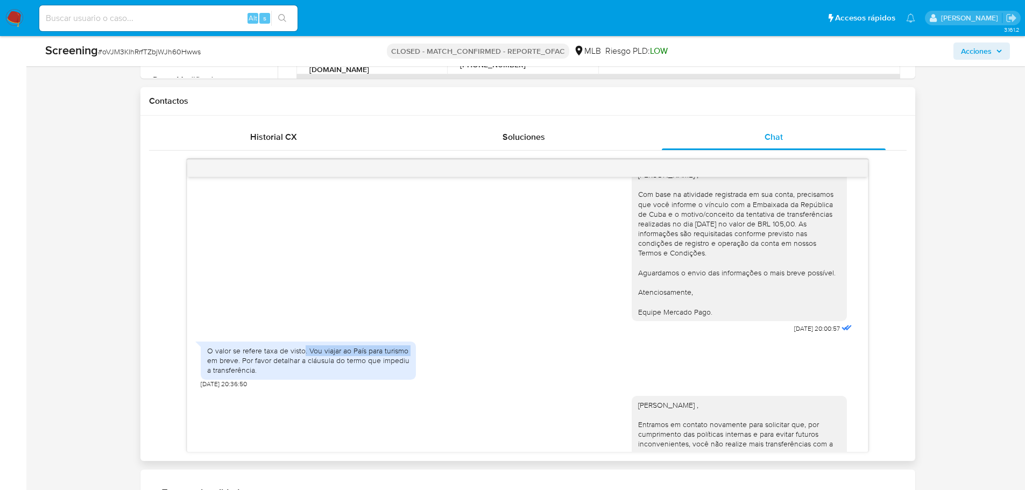
scroll to position [17, 0]
